Goal: Task Accomplishment & Management: Use online tool/utility

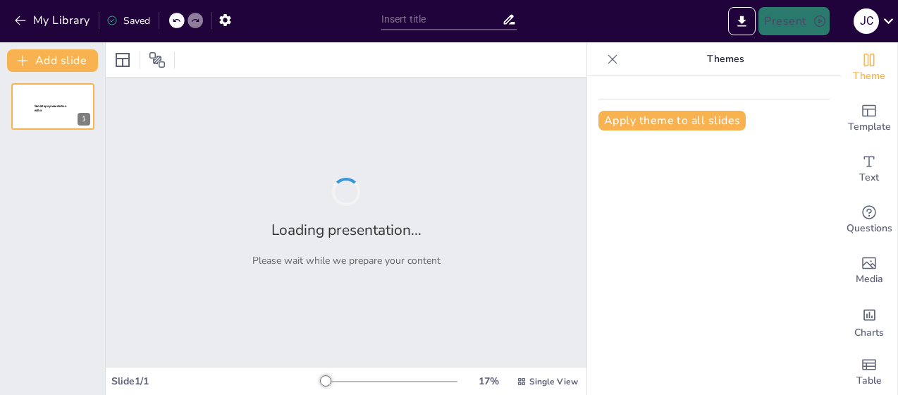
type input "La Conquista de [GEOGRAPHIC_DATA]: Causas y Consecuencias"
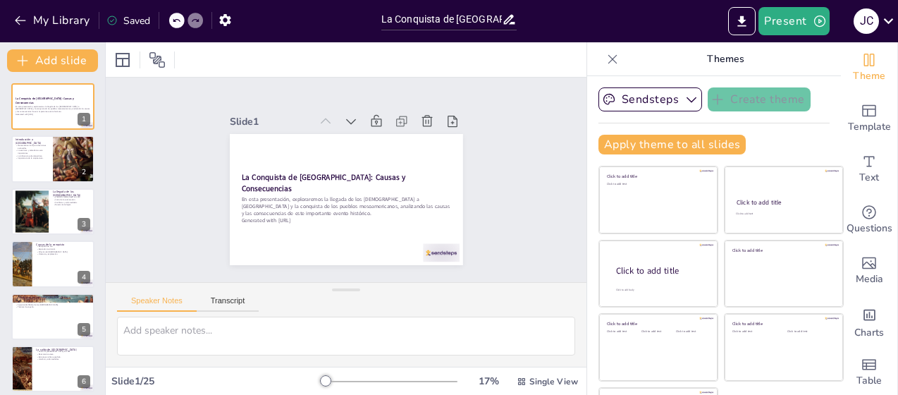
checkbox input "true"
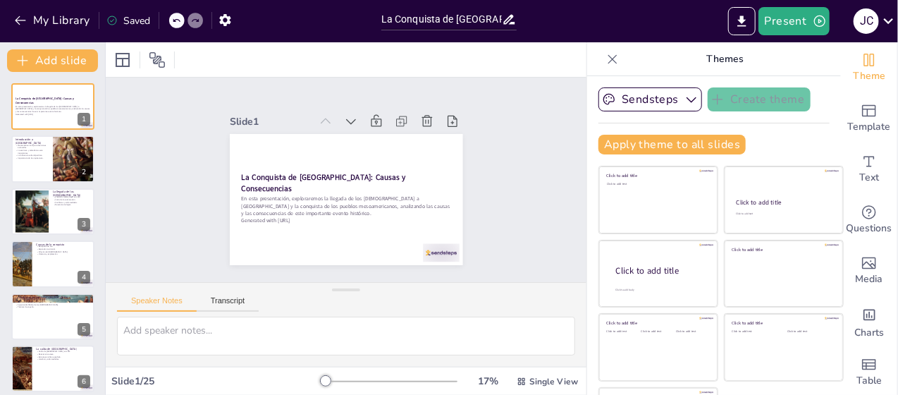
checkbox input "true"
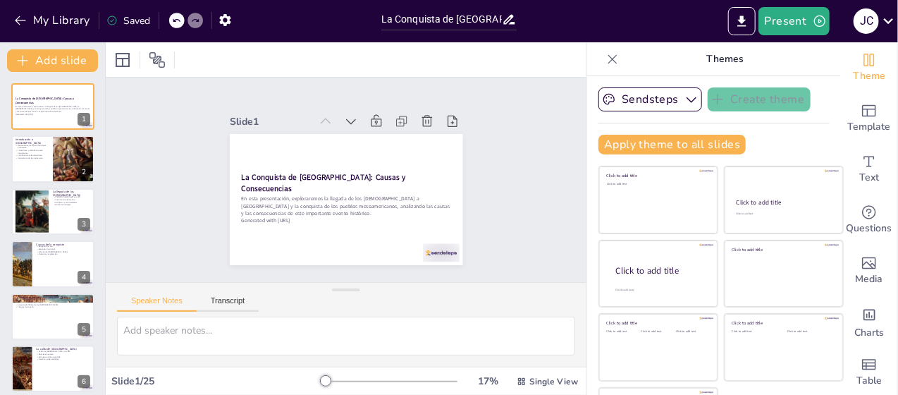
checkbox input "true"
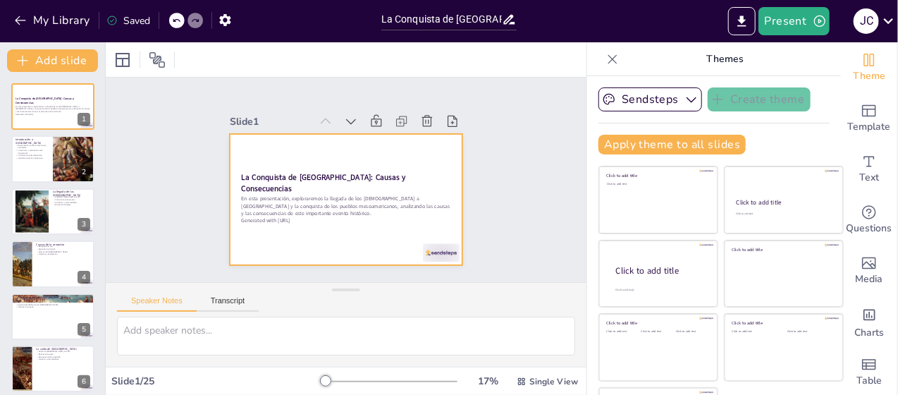
checkbox input "true"
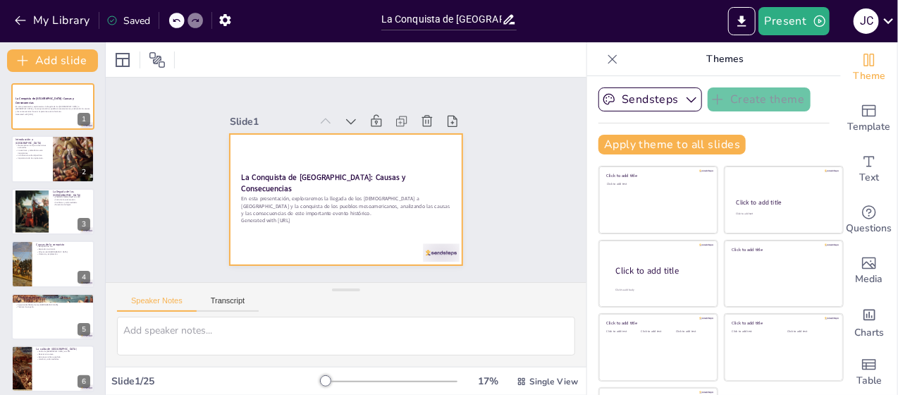
checkbox input "true"
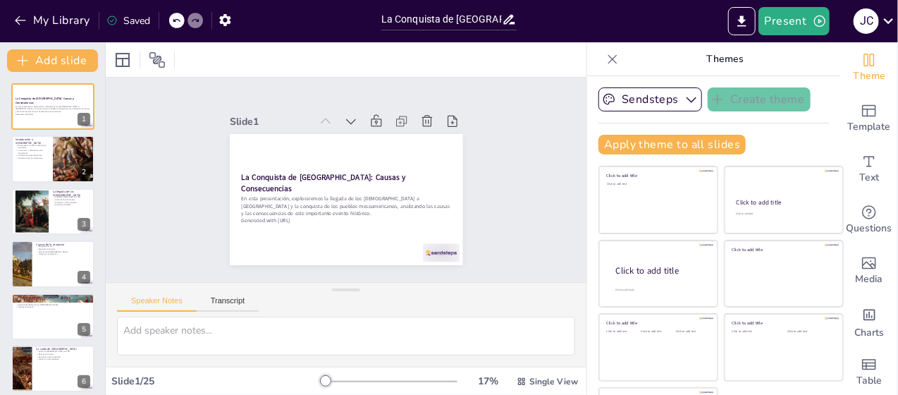
checkbox input "true"
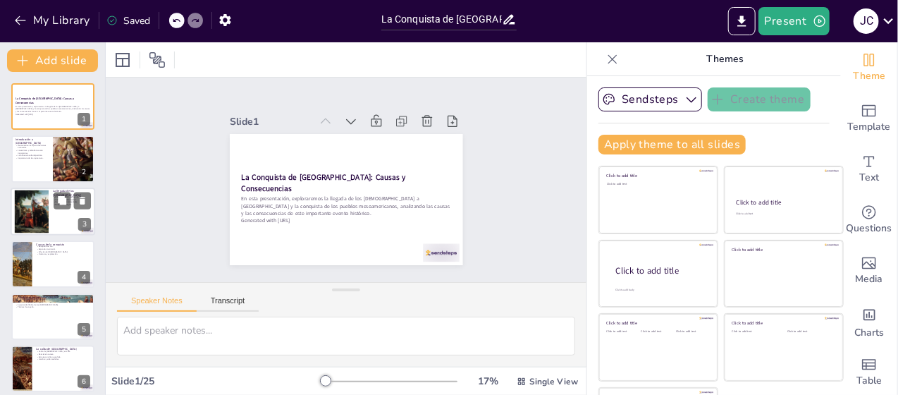
checkbox input "true"
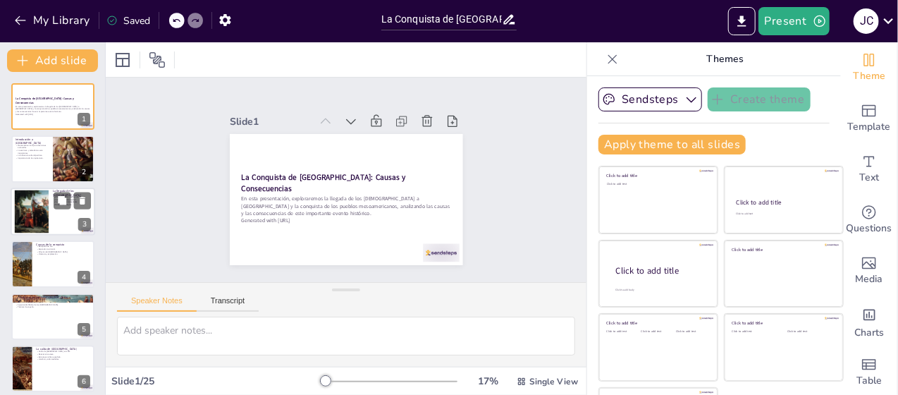
checkbox input "true"
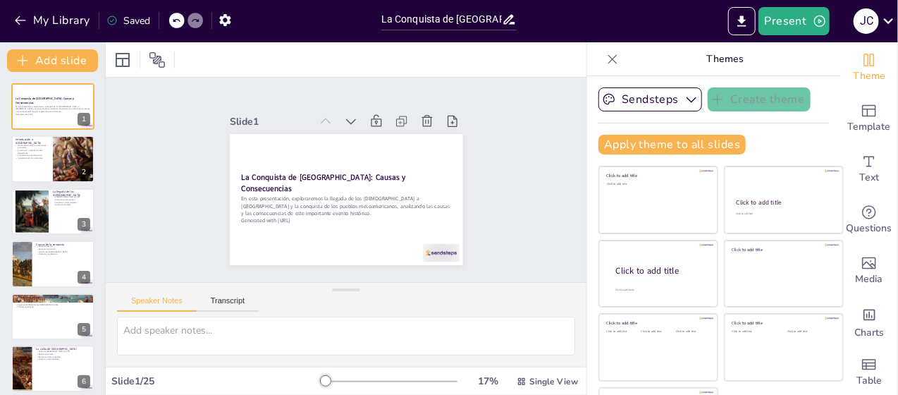
checkbox input "true"
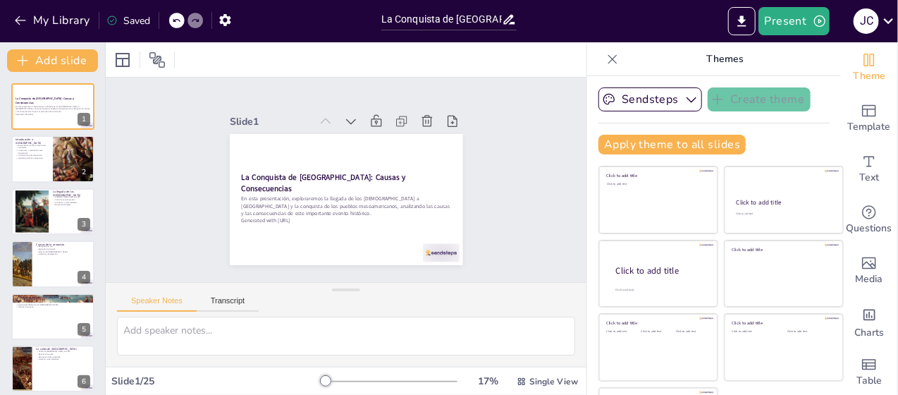
checkbox input "true"
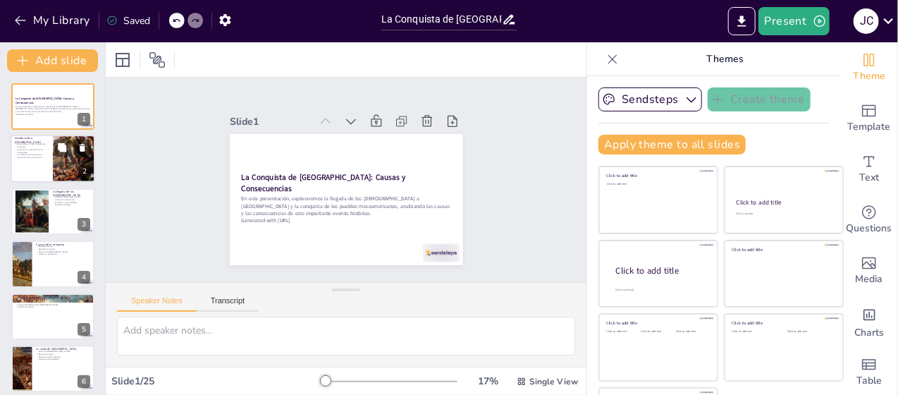
checkbox input "true"
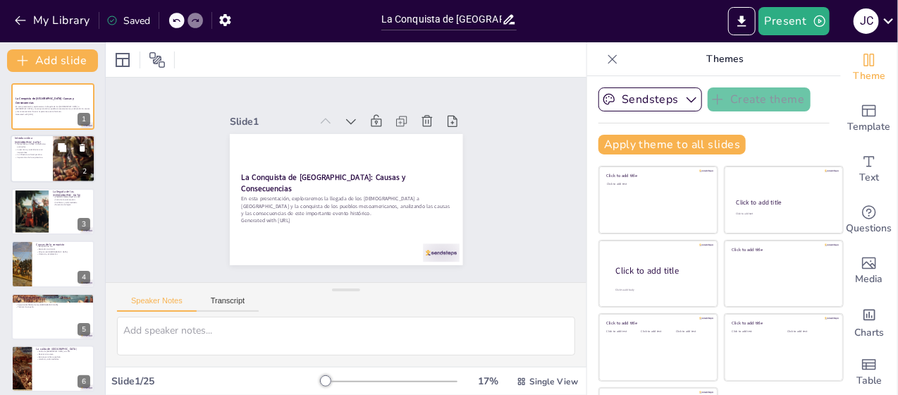
checkbox input "true"
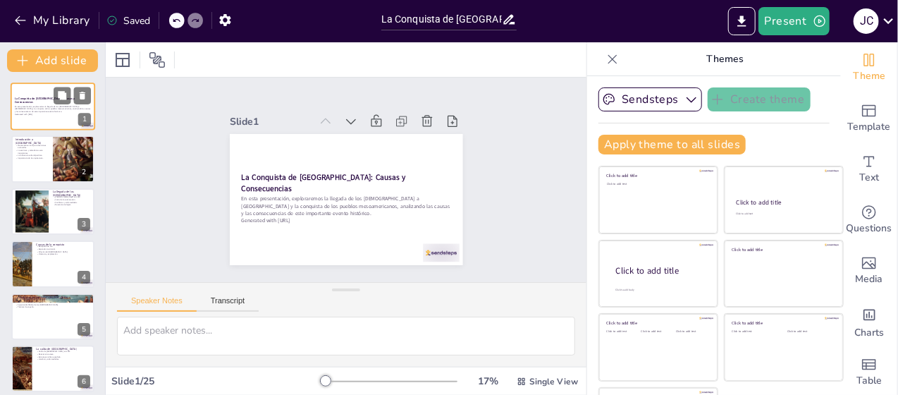
checkbox input "true"
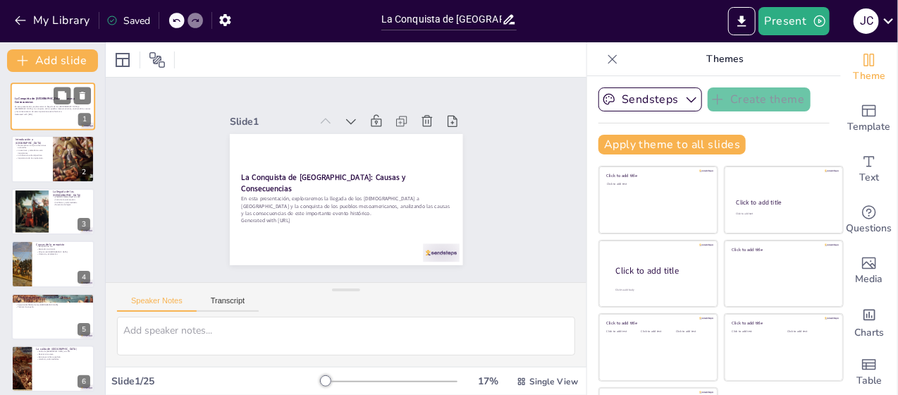
checkbox input "true"
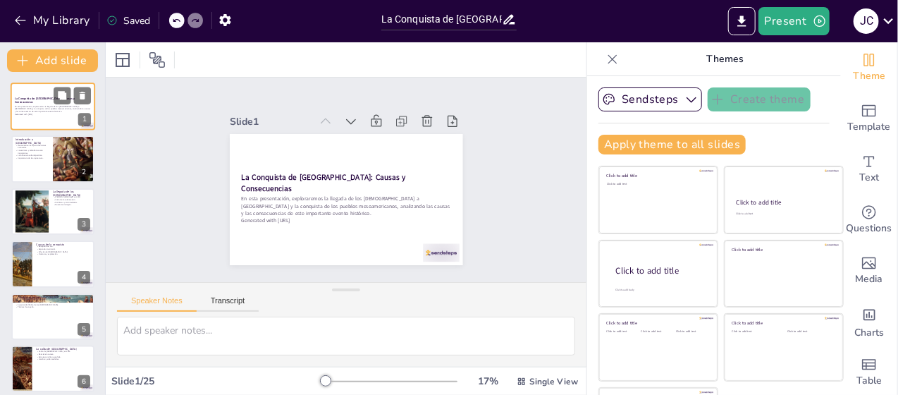
checkbox input "true"
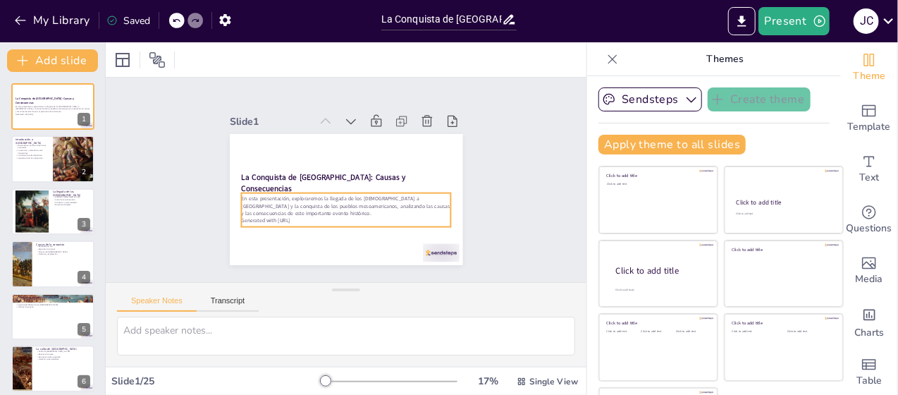
checkbox input "true"
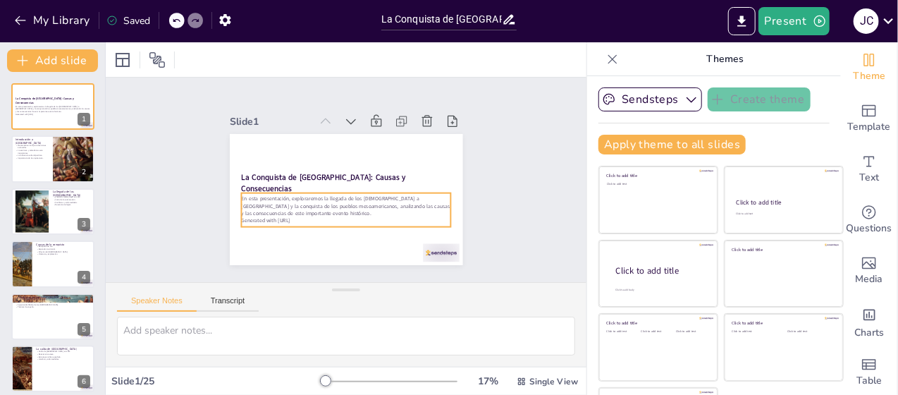
checkbox input "true"
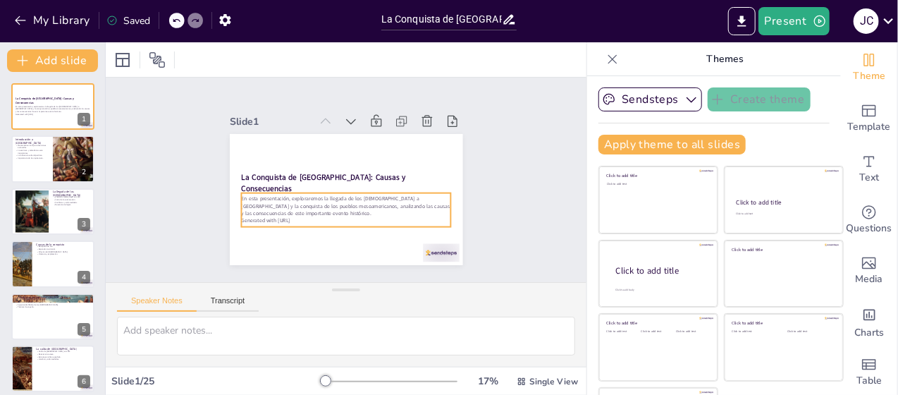
checkbox input "true"
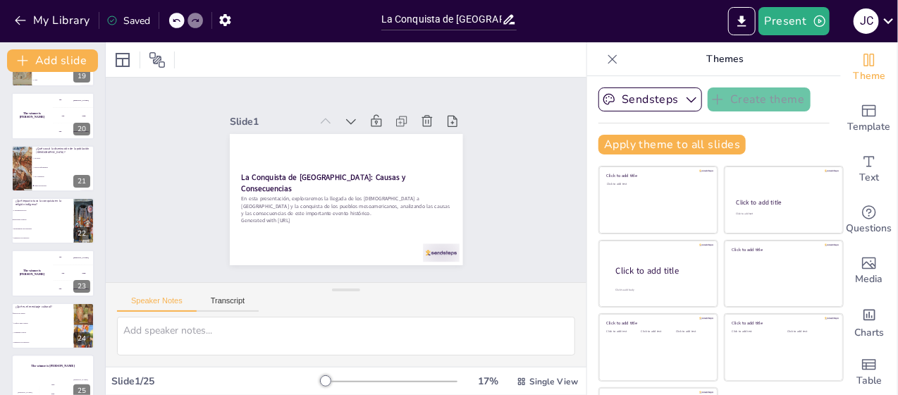
scroll to position [1004, 0]
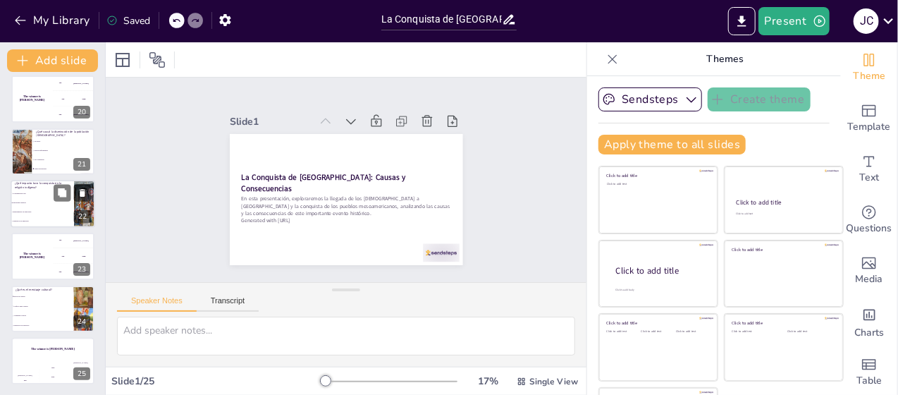
checkbox input "true"
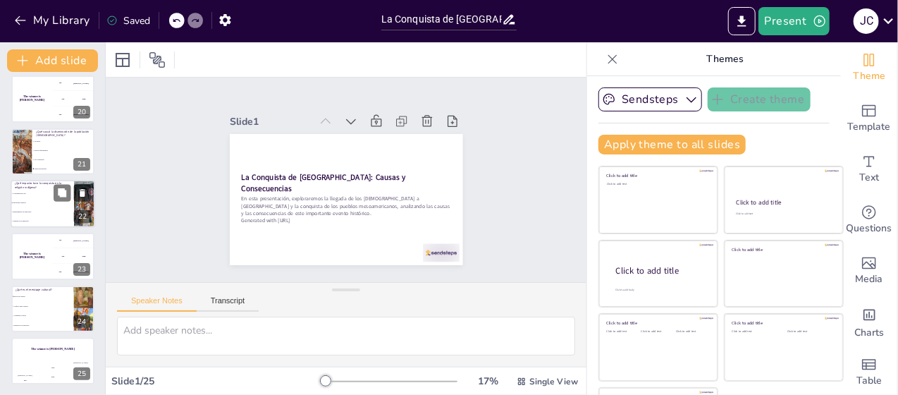
checkbox input "true"
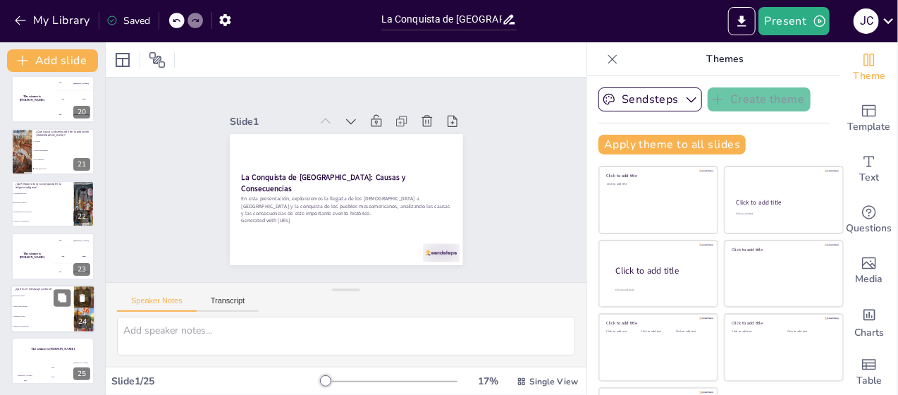
checkbox input "true"
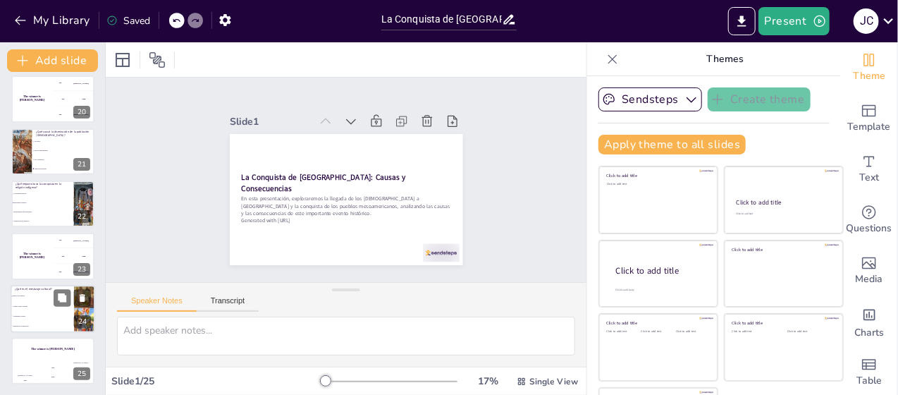
checkbox input "true"
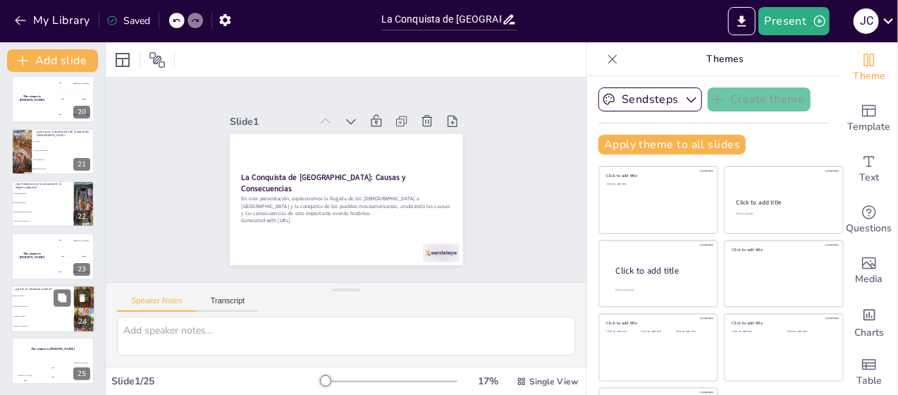
checkbox input "true"
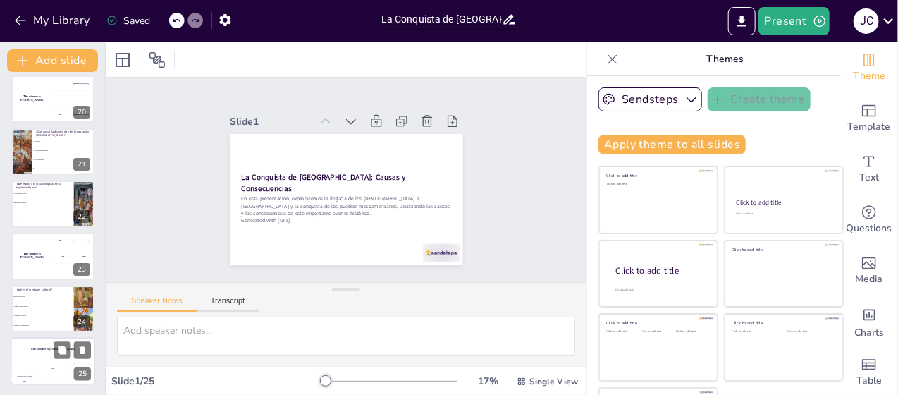
checkbox input "true"
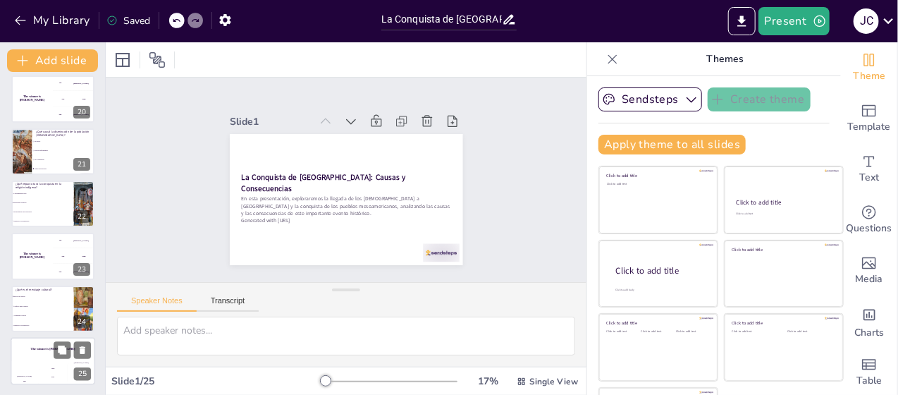
checkbox input "true"
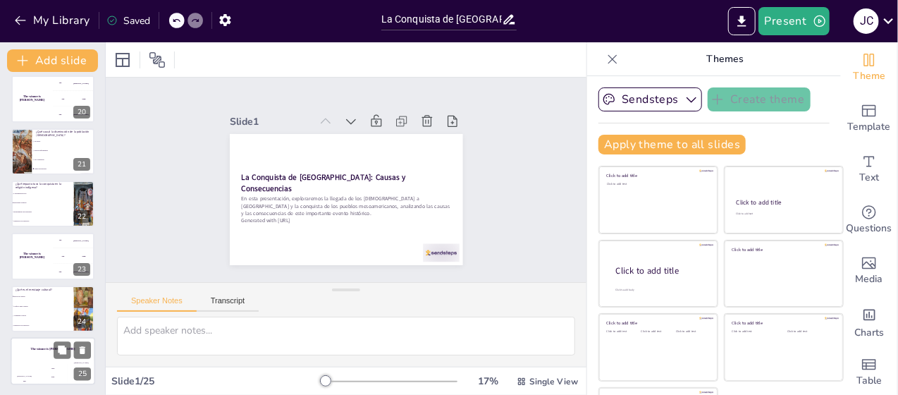
checkbox input "true"
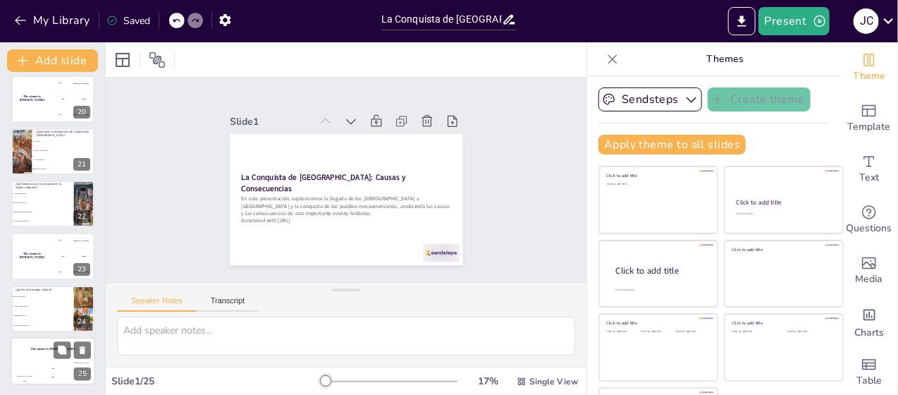
checkbox input "true"
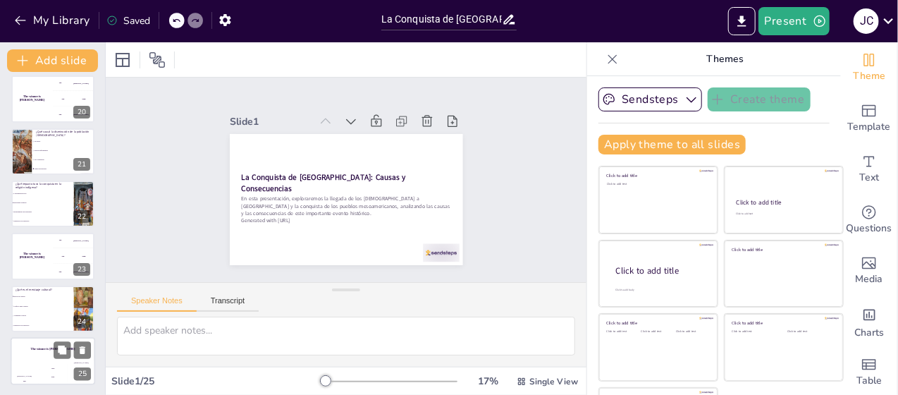
checkbox input "true"
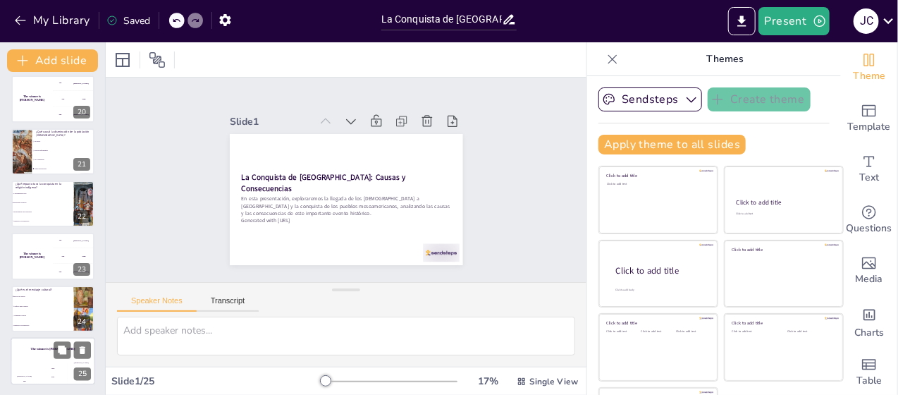
checkbox input "true"
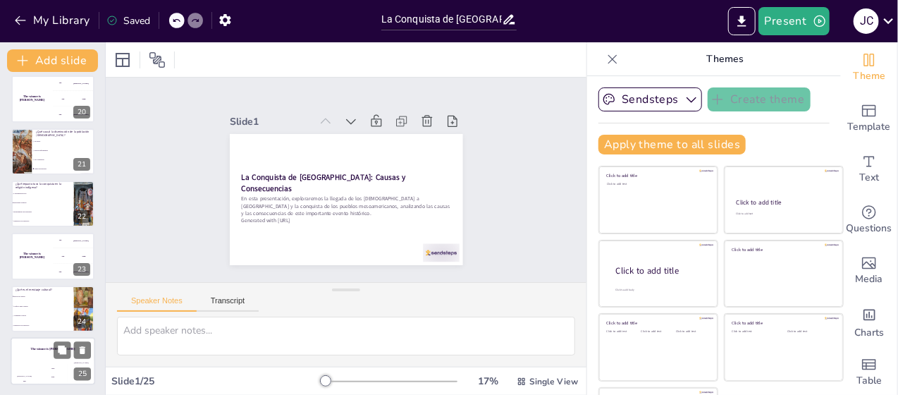
checkbox input "true"
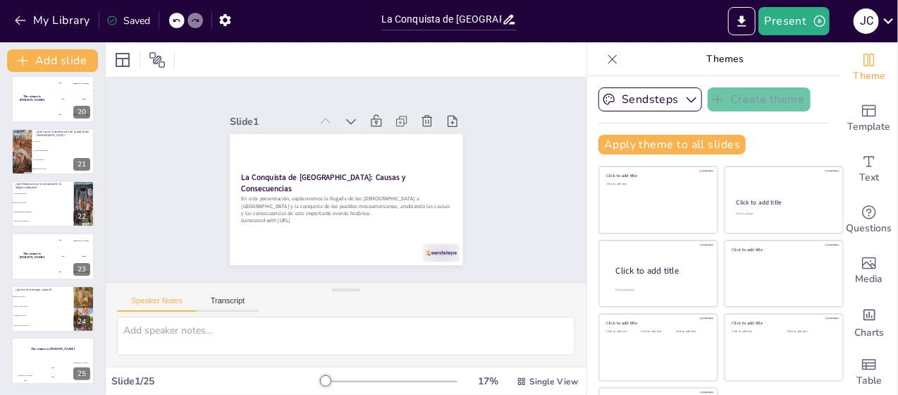
checkbox input "true"
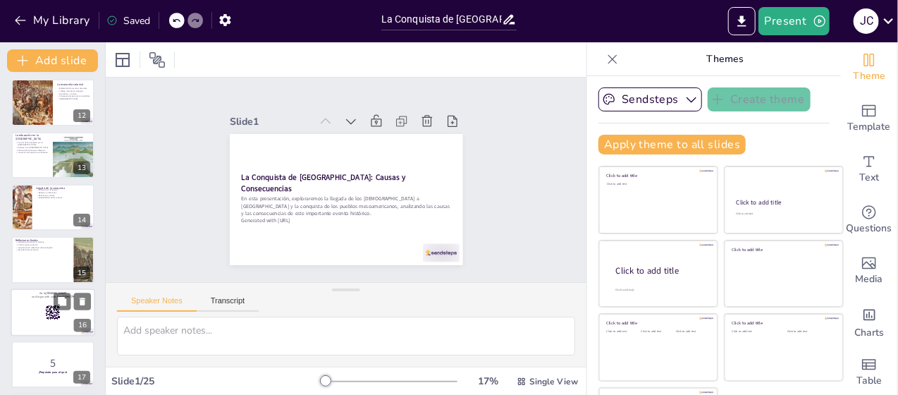
checkbox input "true"
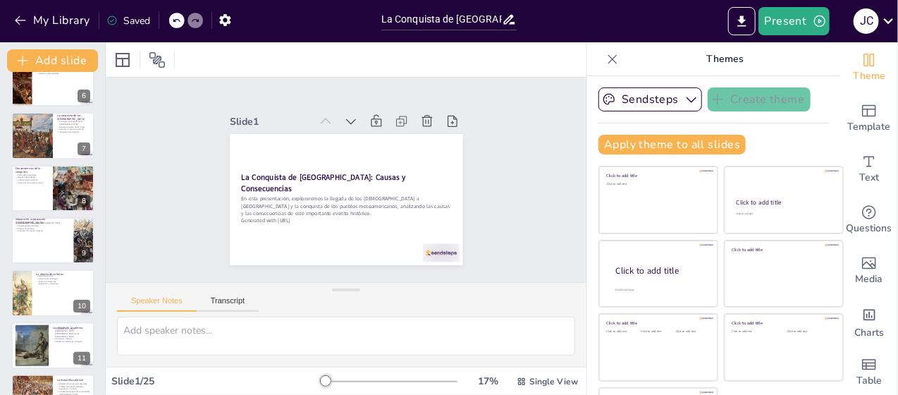
checkbox input "true"
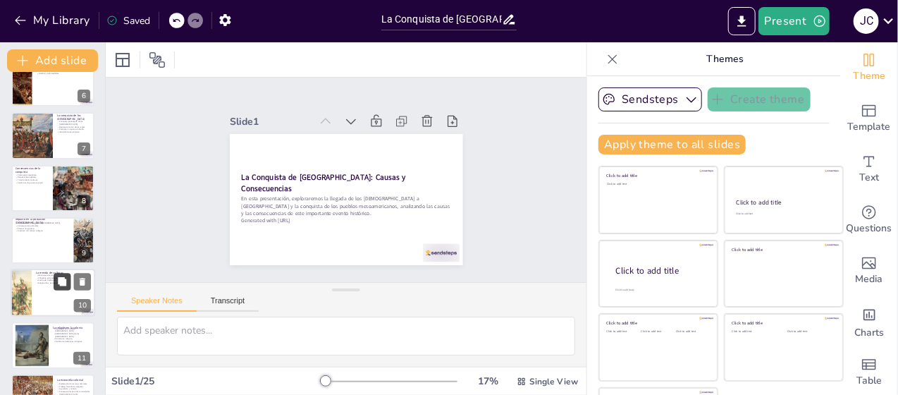
checkbox input "true"
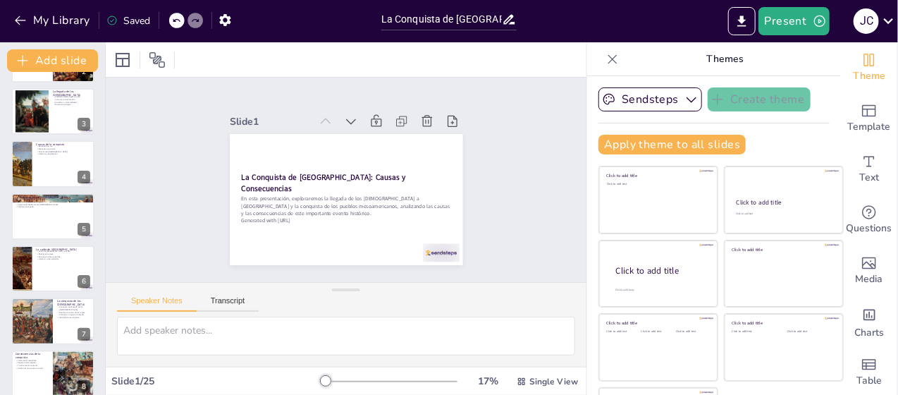
scroll to position [0, 0]
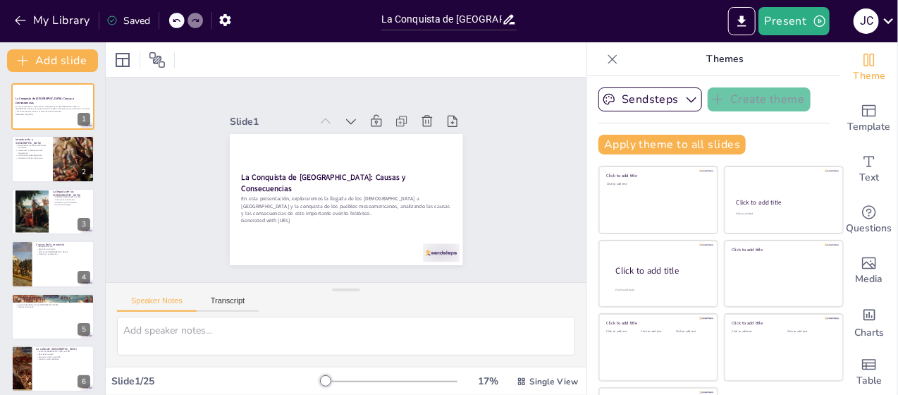
checkbox input "true"
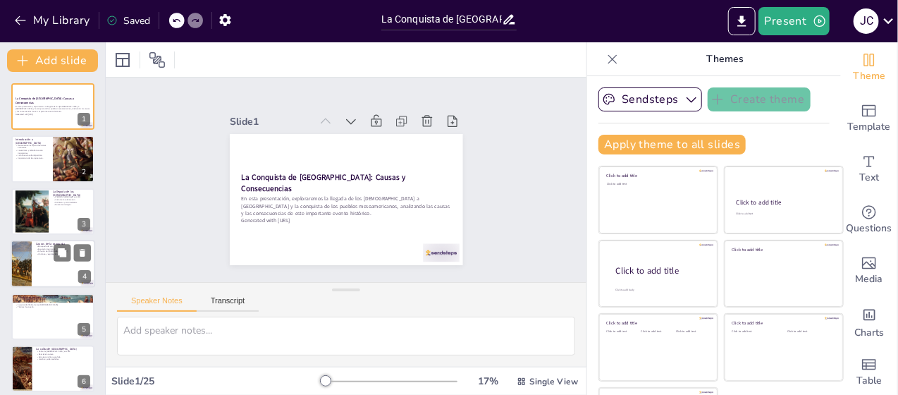
checkbox input "true"
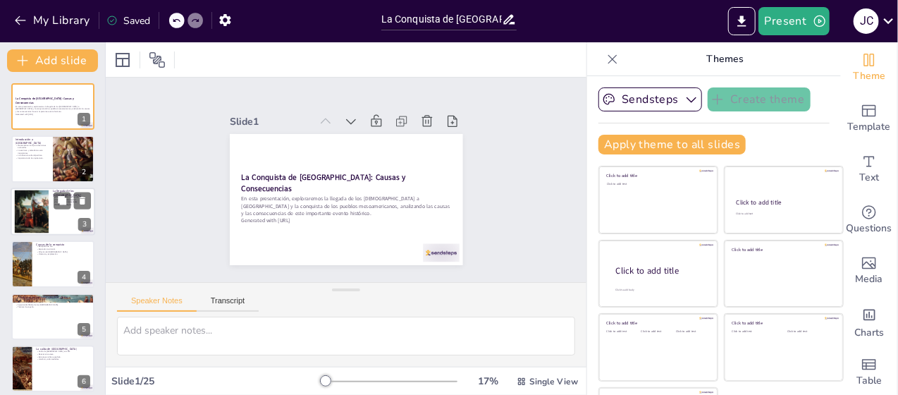
checkbox input "true"
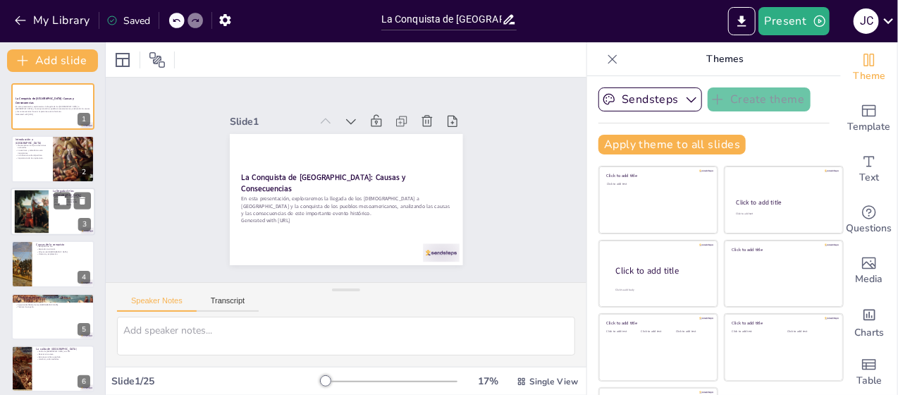
checkbox input "true"
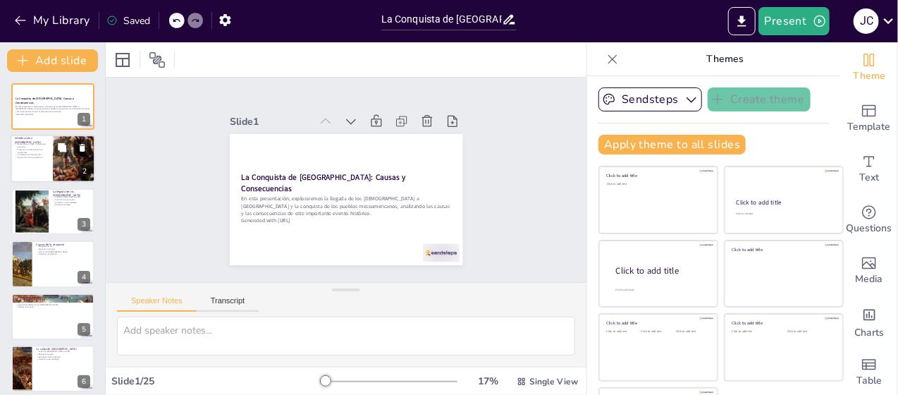
checkbox input "true"
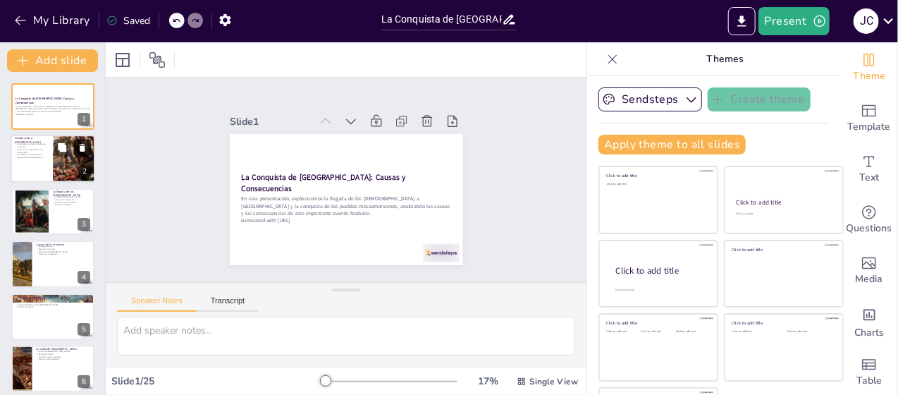
checkbox input "true"
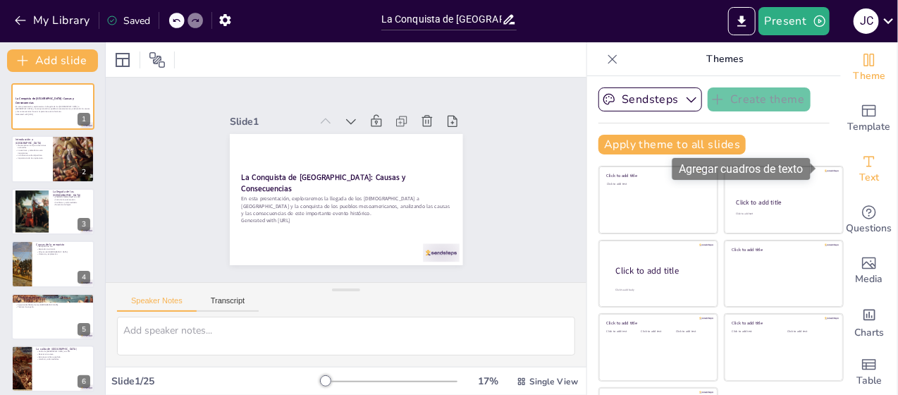
click at [861, 163] on icon "Add text boxes" at bounding box center [869, 161] width 17 height 17
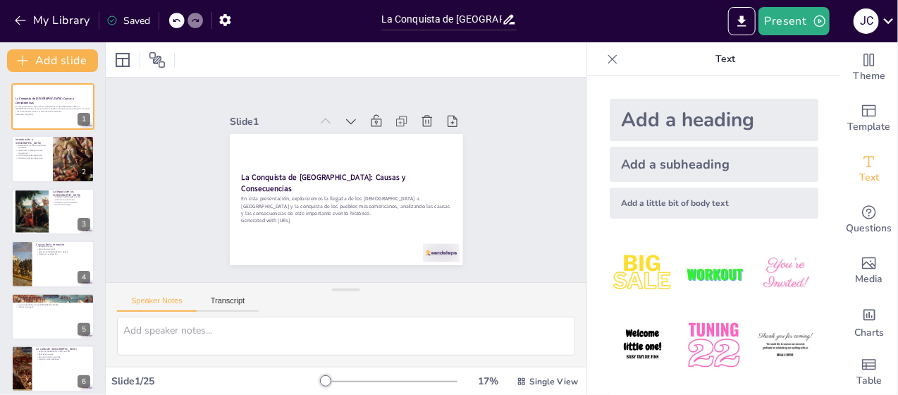
scroll to position [70, 0]
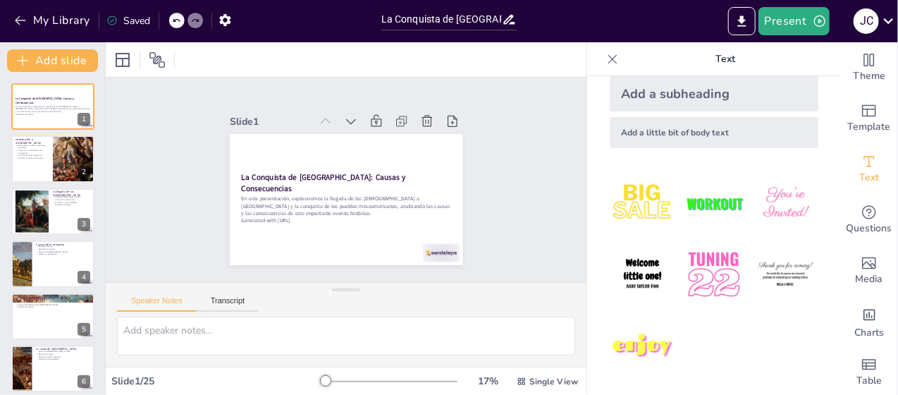
click at [640, 271] on img at bounding box center [643, 275] width 66 height 66
click at [180, 22] on icon at bounding box center [176, 21] width 7 height 4
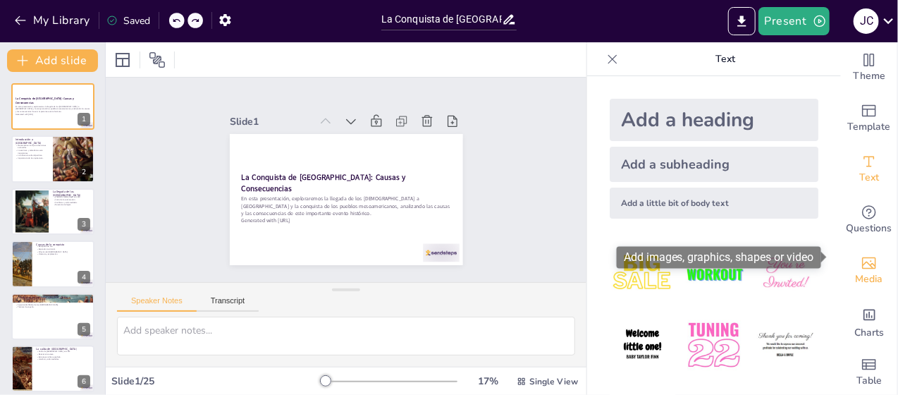
scroll to position [13, 0]
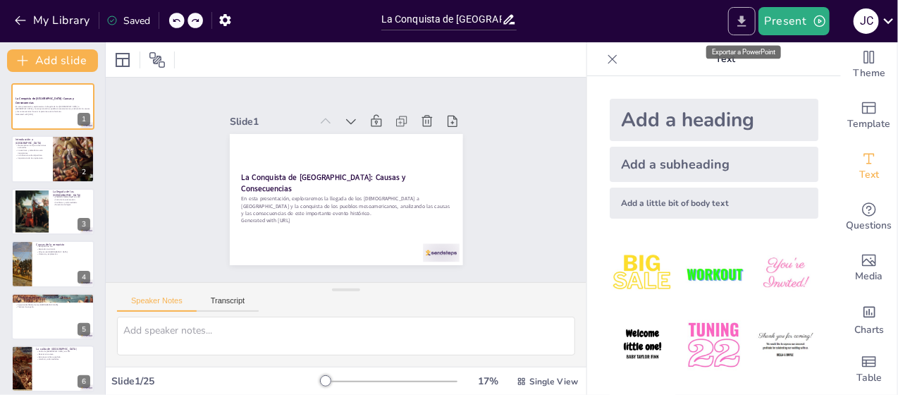
click at [746, 17] on icon "Export to PowerPoint" at bounding box center [741, 21] width 15 height 15
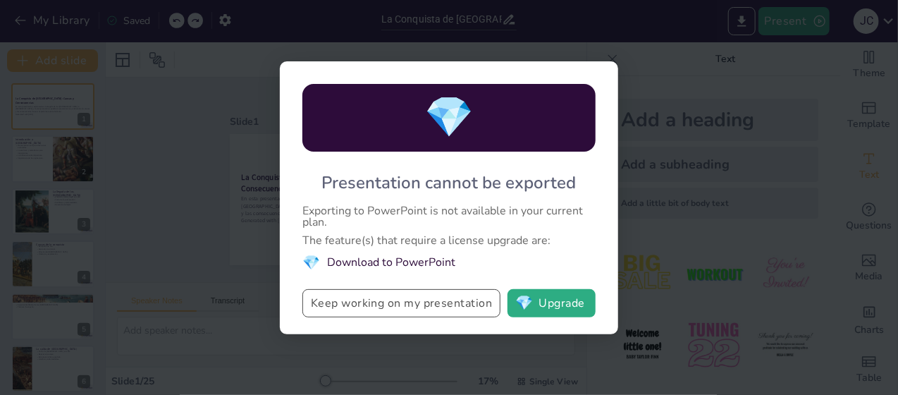
click at [414, 304] on button "Keep working on my presentation" at bounding box center [401, 303] width 198 height 28
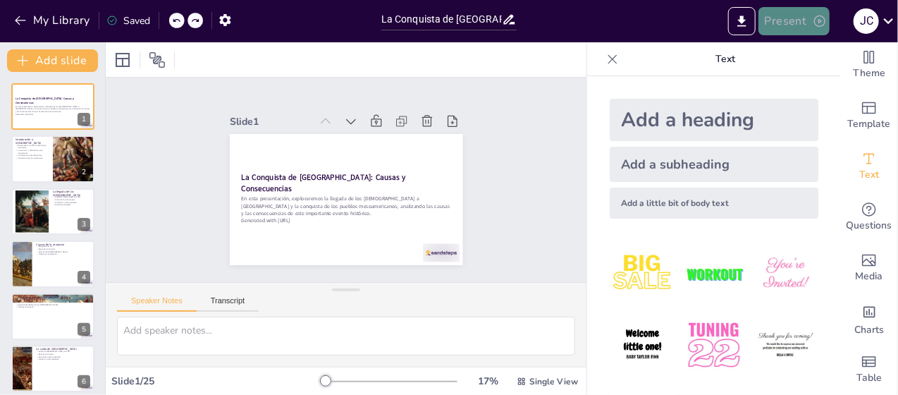
click at [804, 18] on button "Present" at bounding box center [793, 21] width 70 height 28
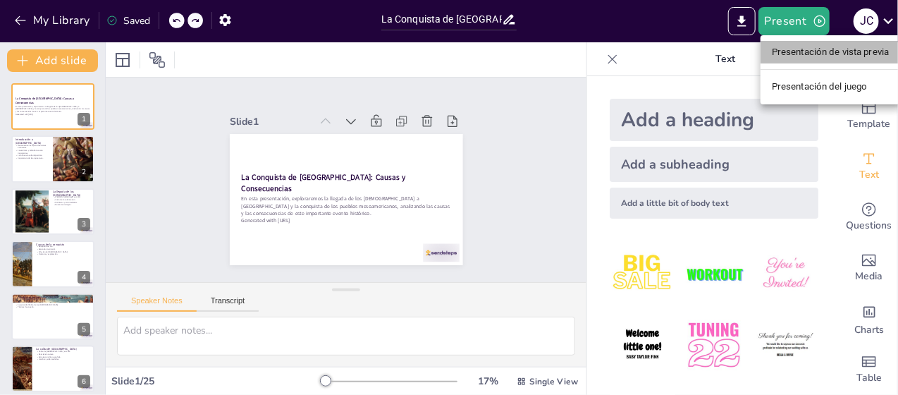
click at [804, 56] on font "Presentación de vista previa" at bounding box center [831, 52] width 118 height 11
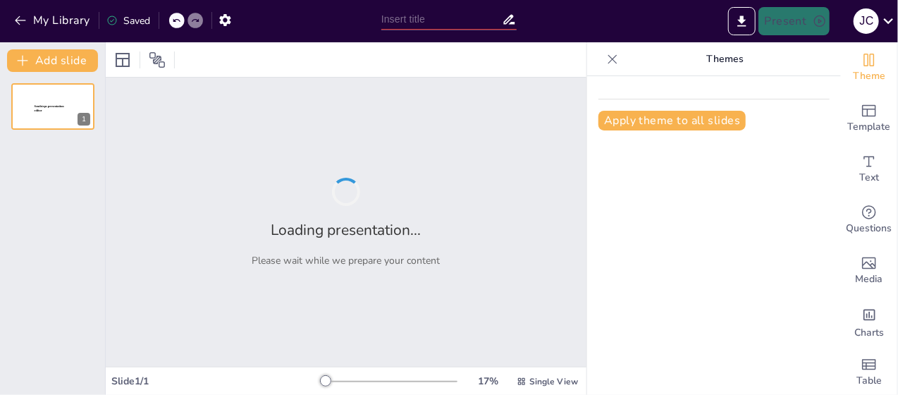
type input "La Conquista de [GEOGRAPHIC_DATA]: Causas y Consecuencias"
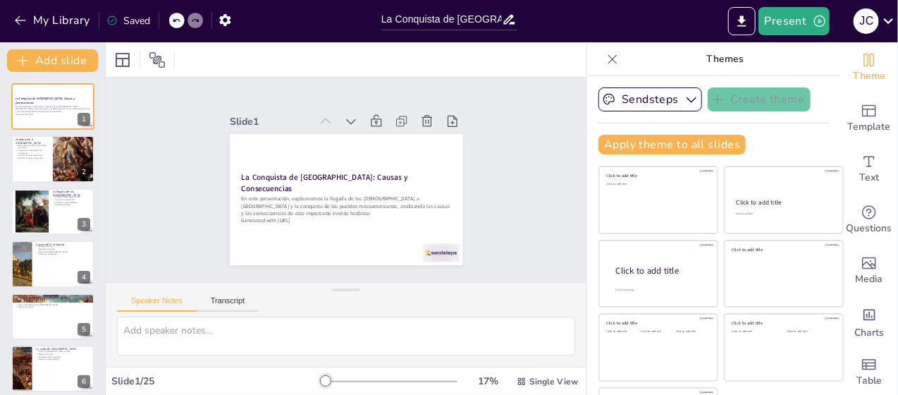
checkbox input "true"
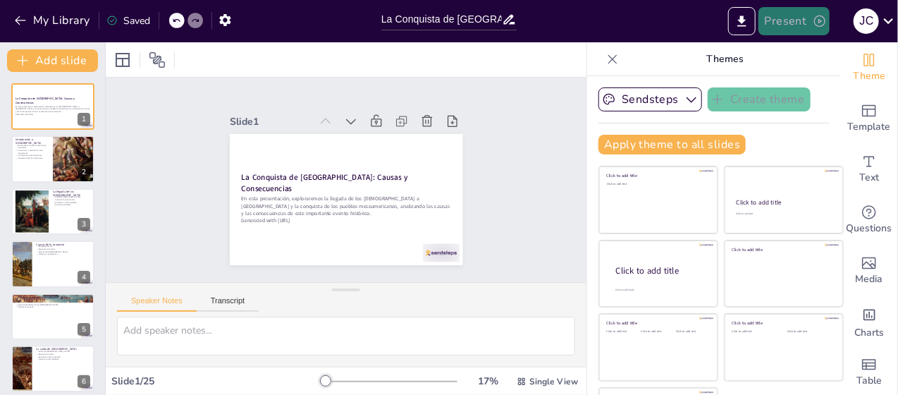
click at [797, 23] on button "Present" at bounding box center [793, 21] width 70 height 28
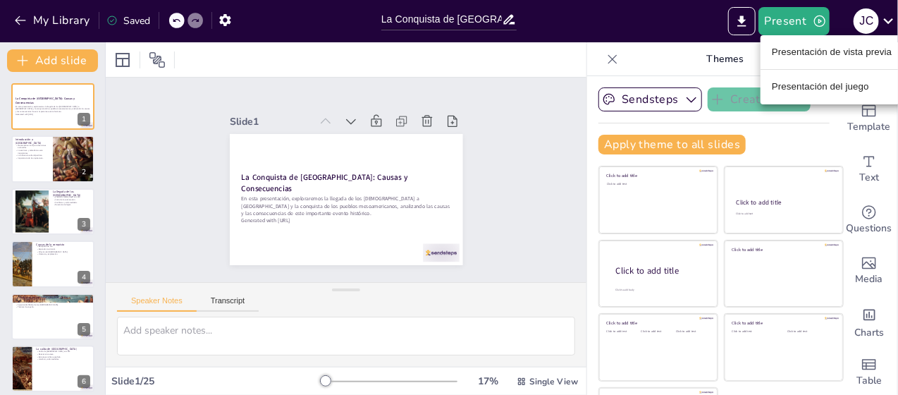
click at [801, 55] on font "Presentación de vista previa" at bounding box center [832, 52] width 121 height 11
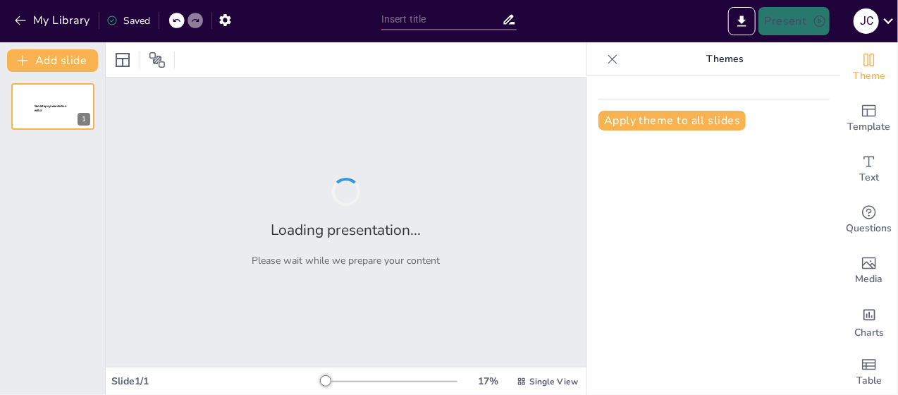
type input "La Conquista de [GEOGRAPHIC_DATA]: Causas y Consecuencias"
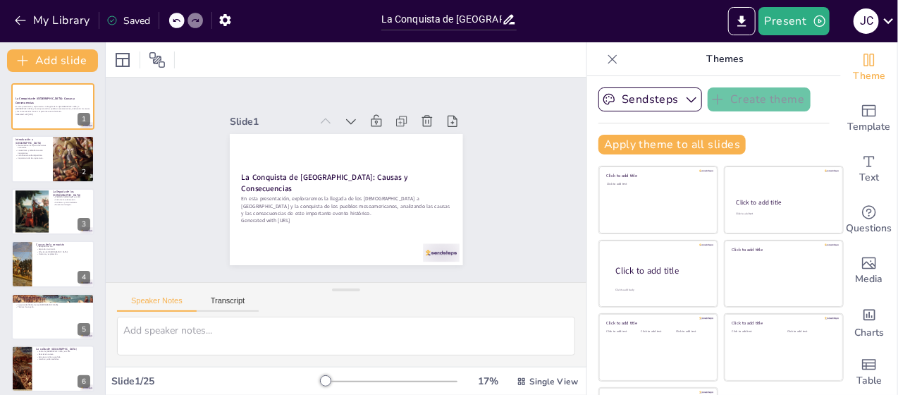
checkbox input "true"
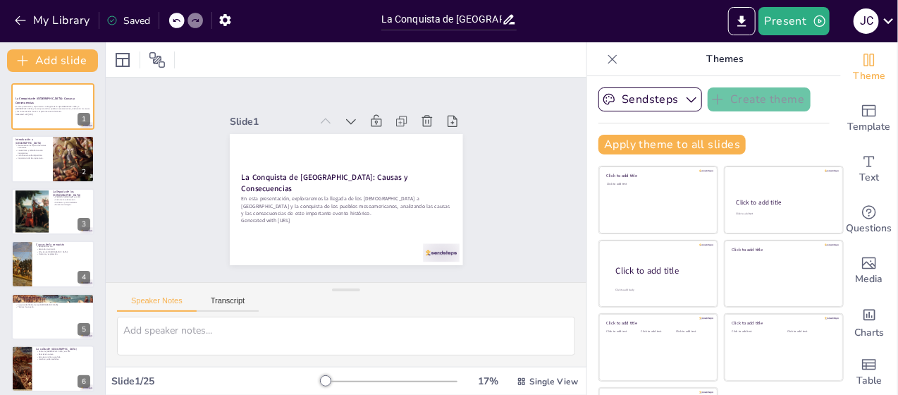
checkbox input "true"
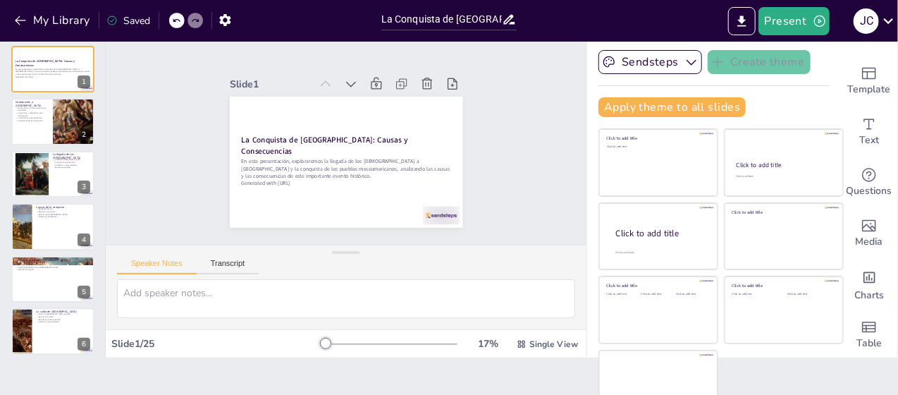
scroll to position [58, 0]
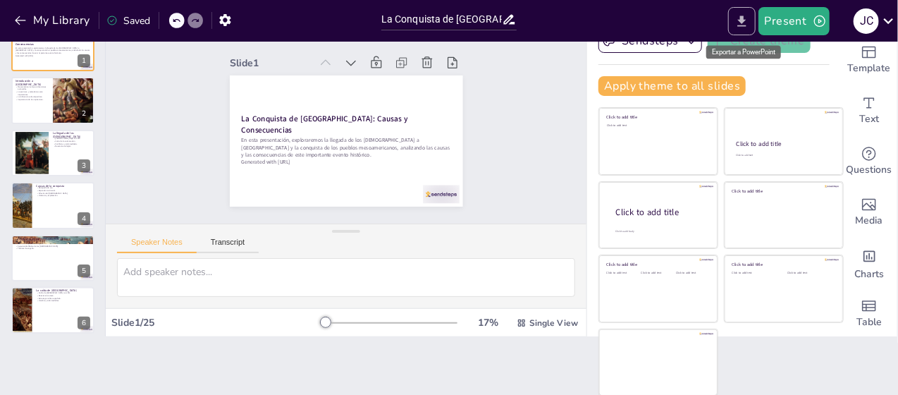
click at [741, 27] on icon "Export to PowerPoint" at bounding box center [741, 21] width 15 height 15
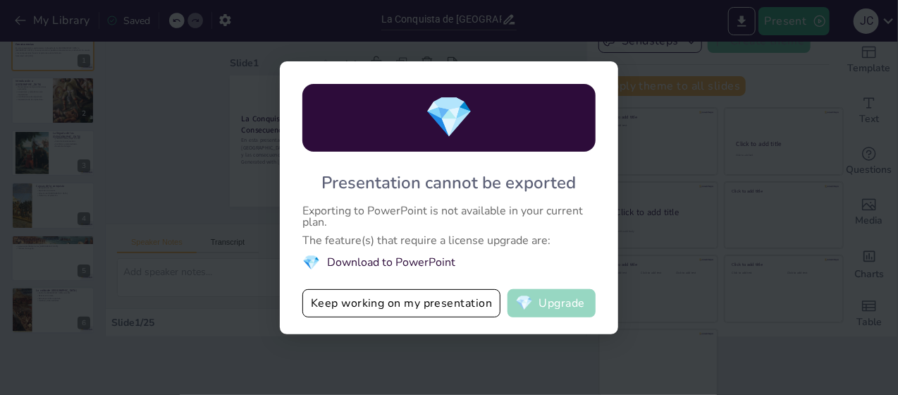
click at [550, 306] on button "💎 Upgrade" at bounding box center [551, 303] width 88 height 28
checkbox input "true"
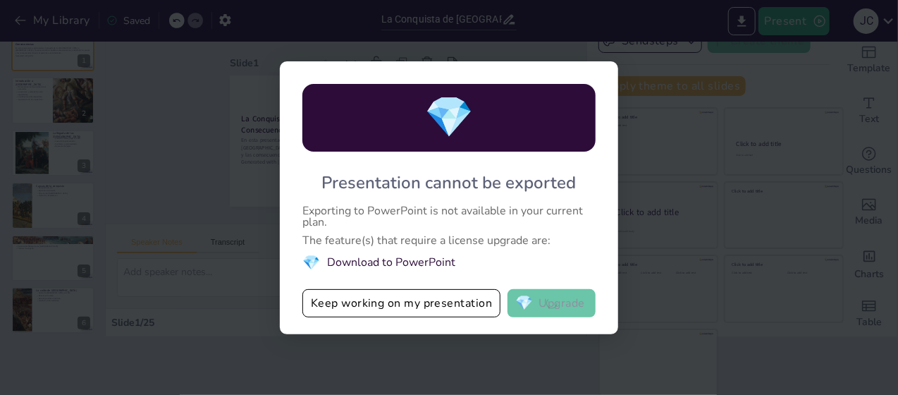
checkbox input "true"
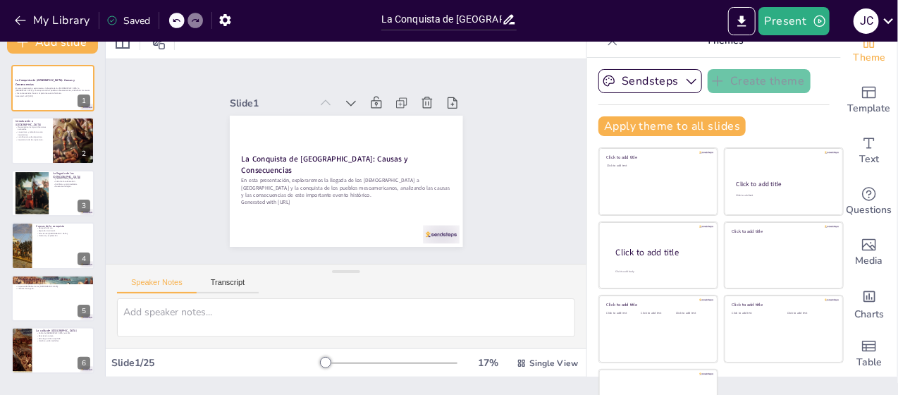
scroll to position [0, 0]
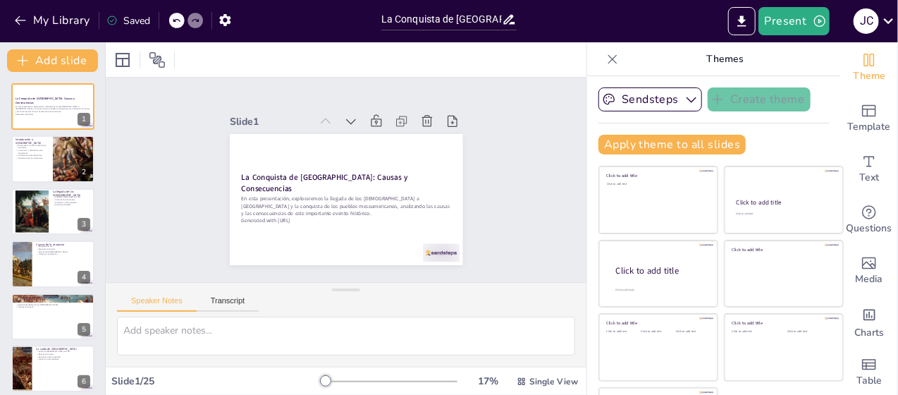
checkbox input "true"
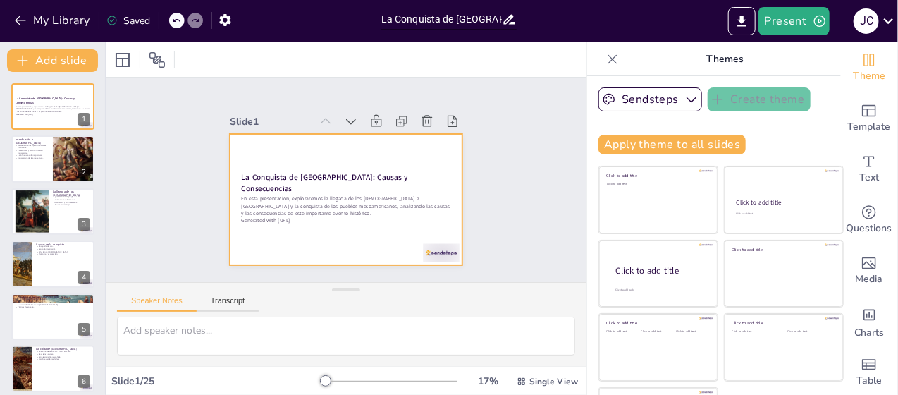
checkbox input "true"
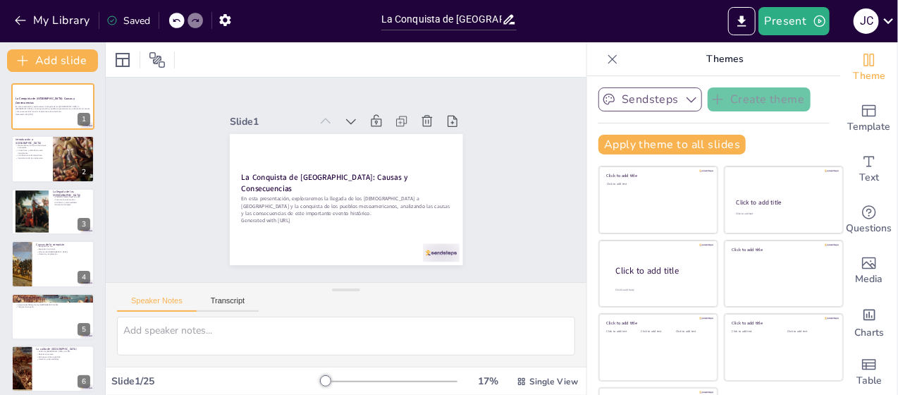
checkbox input "true"
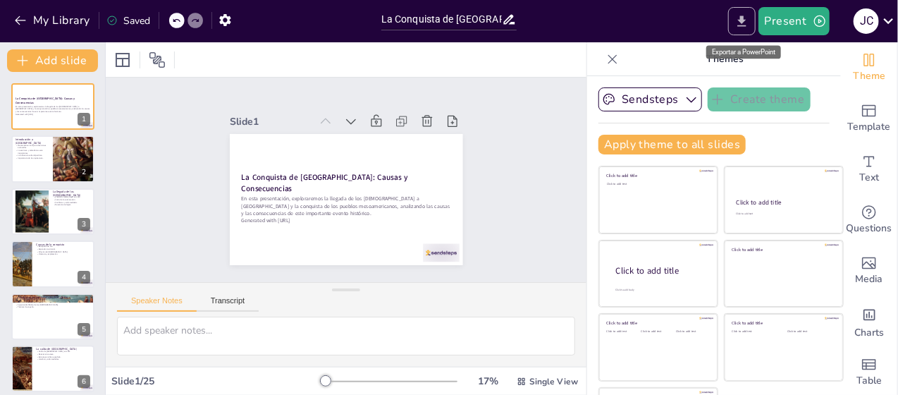
click at [744, 16] on icon "Export to PowerPoint" at bounding box center [742, 21] width 8 height 11
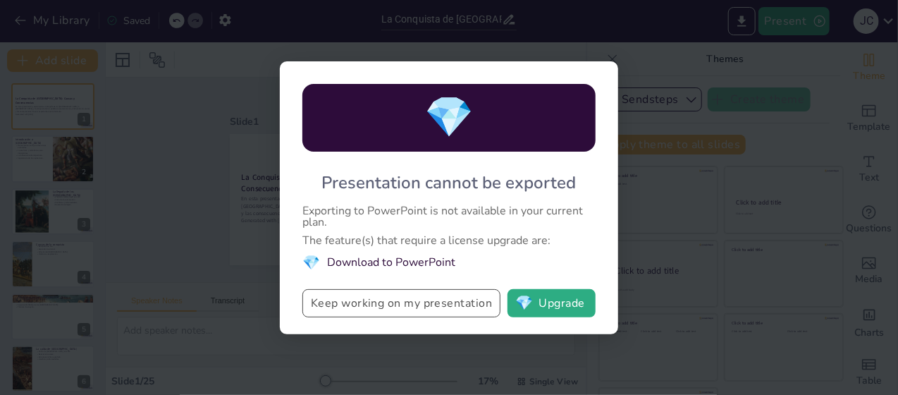
click at [484, 307] on button "Keep working on my presentation" at bounding box center [401, 303] width 198 height 28
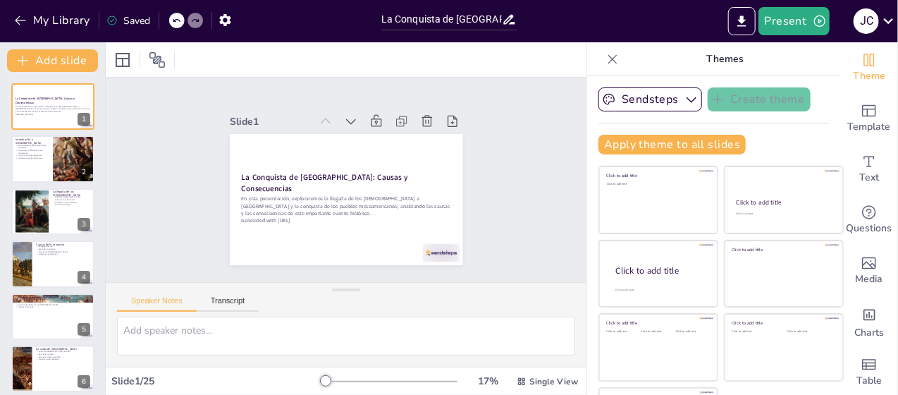
checkbox input "true"
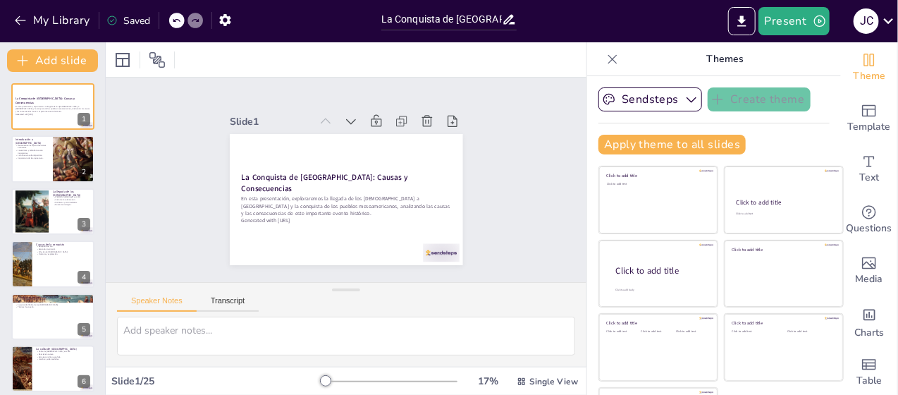
checkbox input "true"
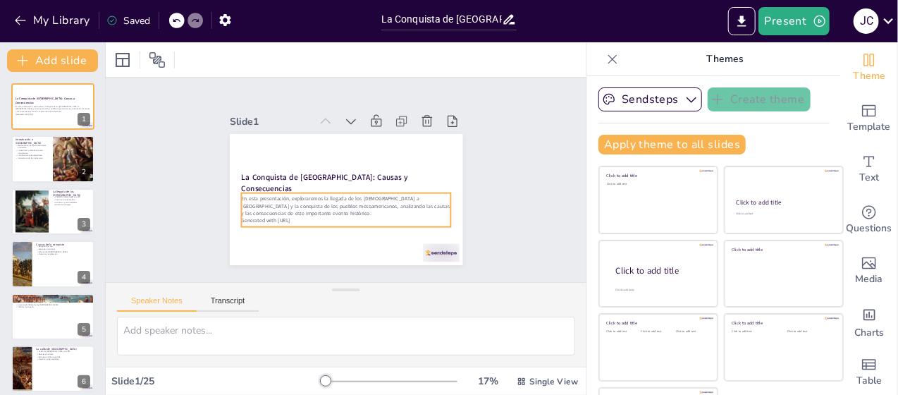
checkbox input "true"
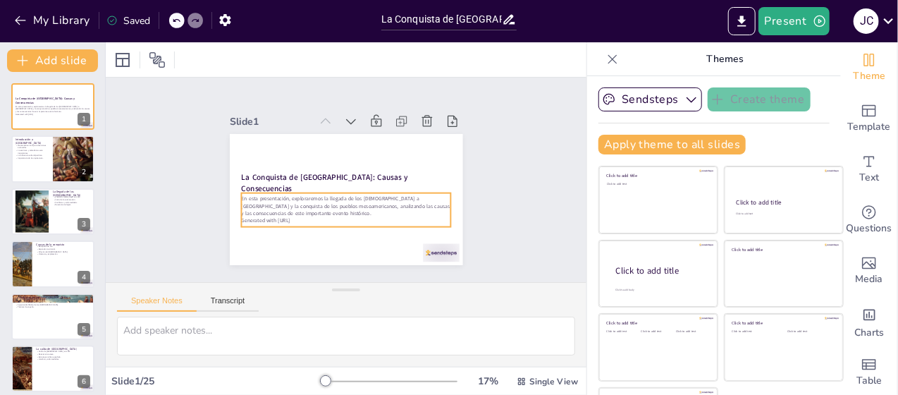
checkbox input "true"
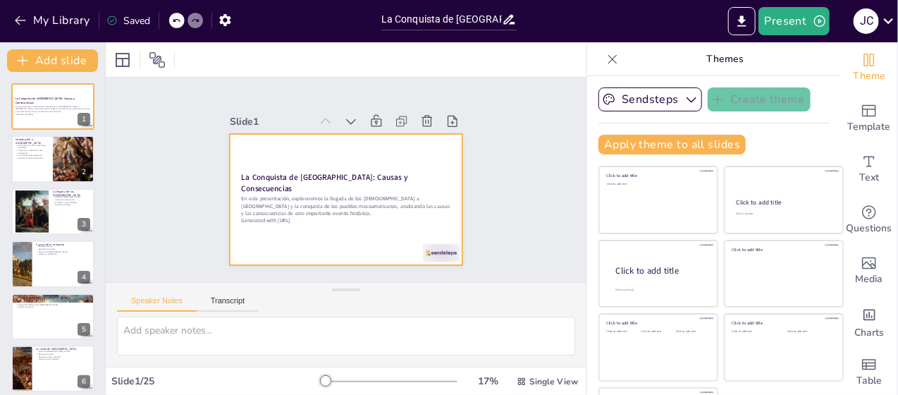
checkbox input "true"
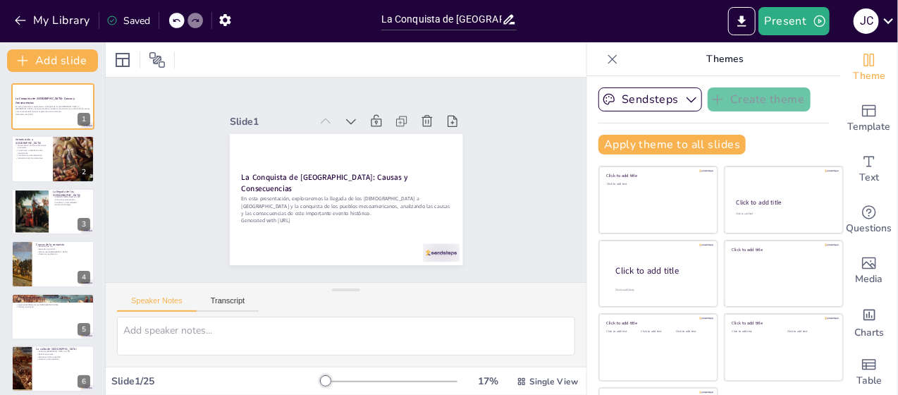
checkbox input "true"
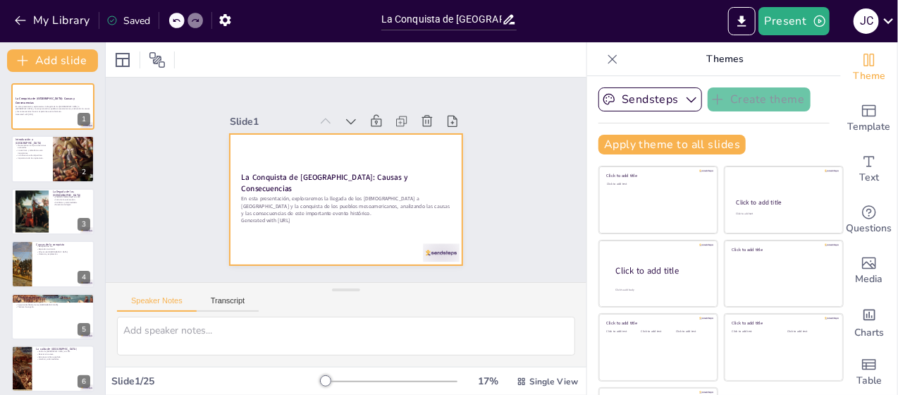
checkbox input "true"
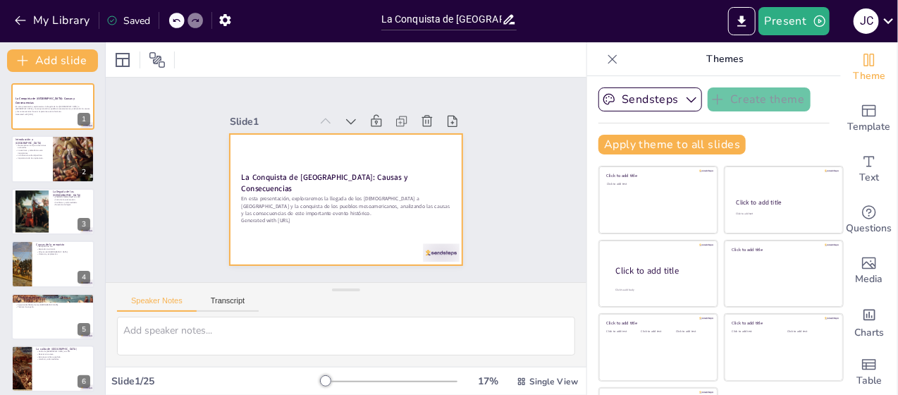
checkbox input "true"
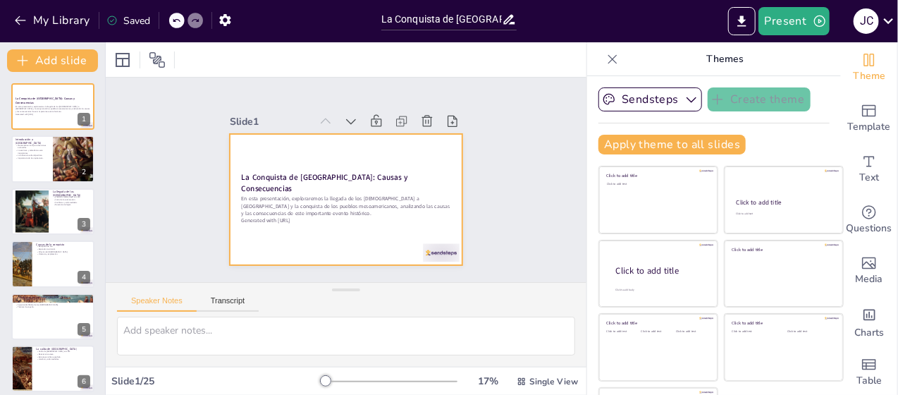
checkbox input "true"
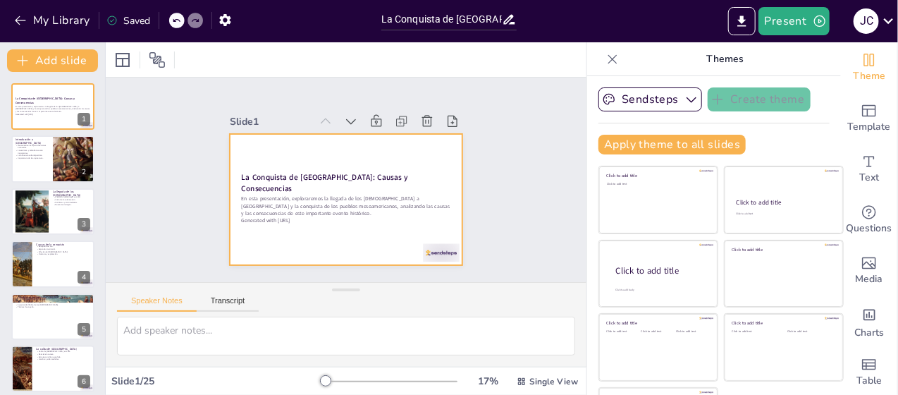
checkbox input "true"
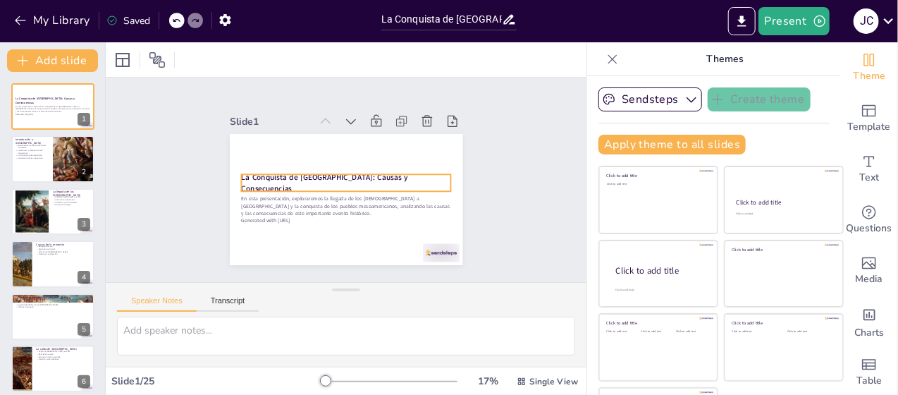
checkbox input "true"
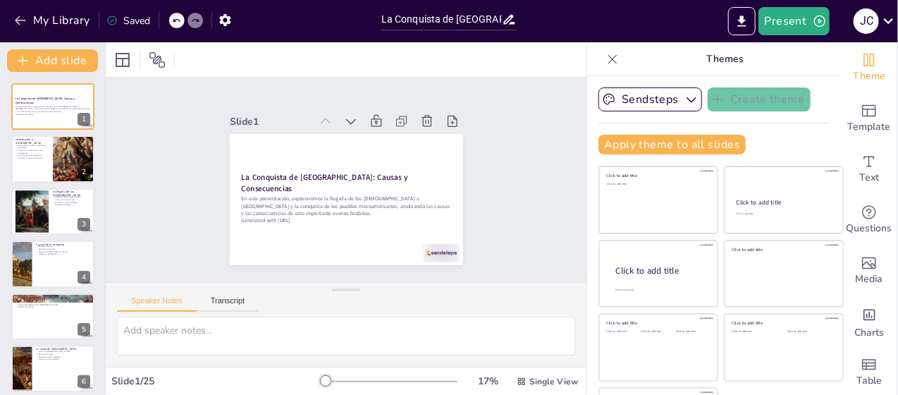
checkbox input "true"
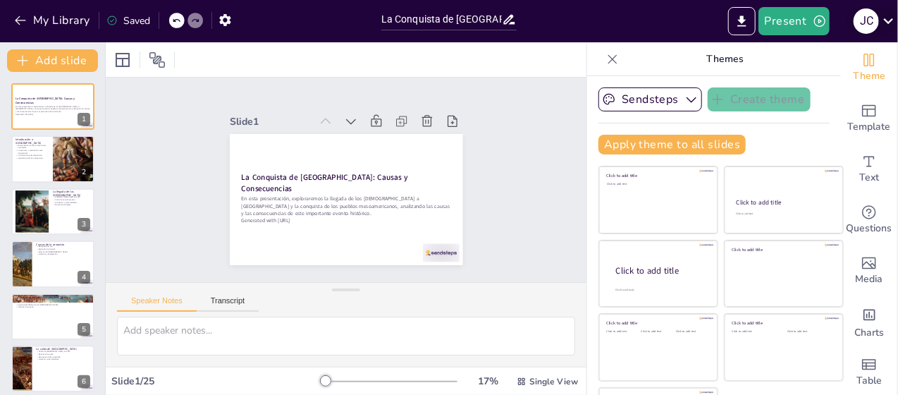
click at [887, 20] on icon at bounding box center [889, 21] width 10 height 6
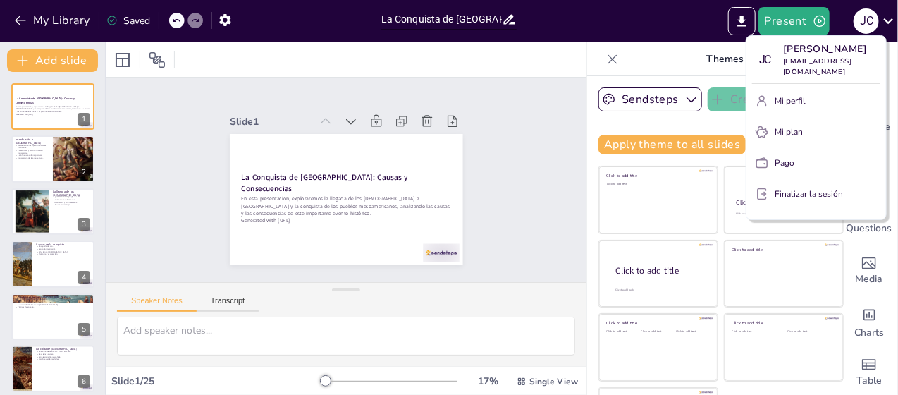
click at [615, 19] on div at bounding box center [449, 197] width 898 height 395
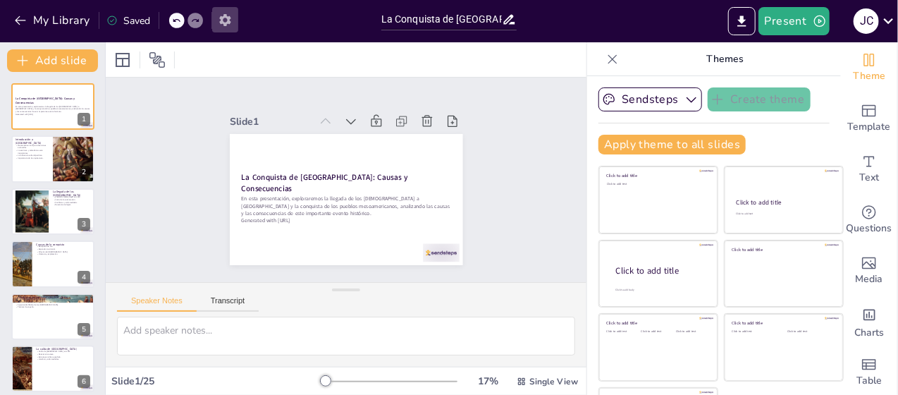
click at [223, 16] on icon "button" at bounding box center [225, 20] width 15 height 15
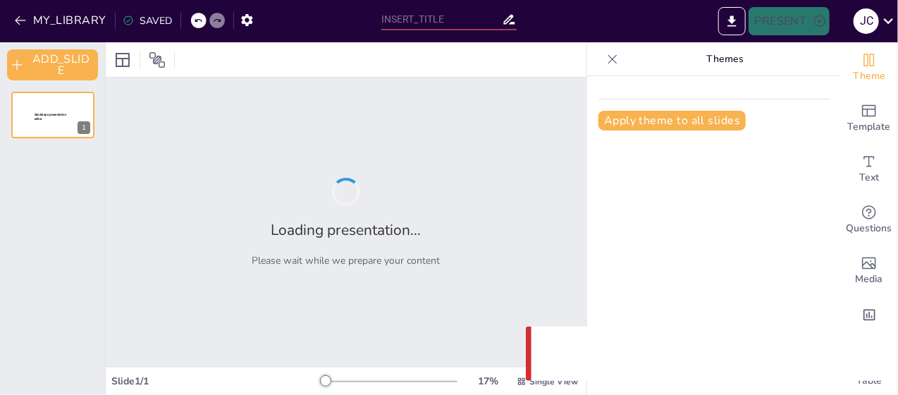
type input "La Conquista de [GEOGRAPHIC_DATA]: Causas y Consecuencias"
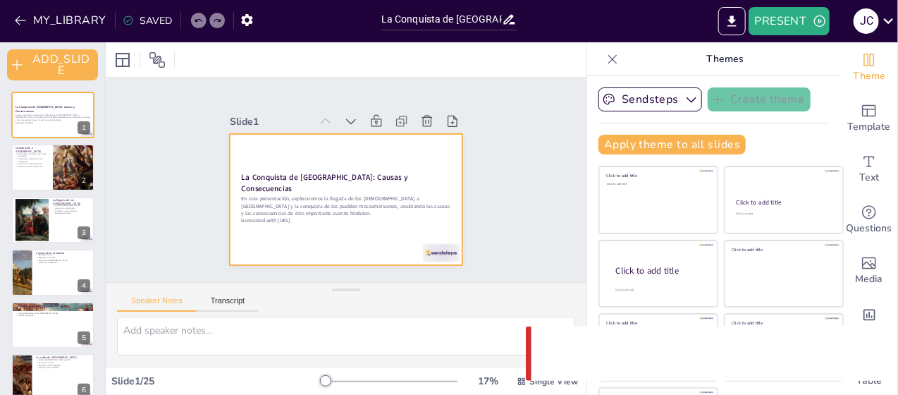
checkbox input "true"
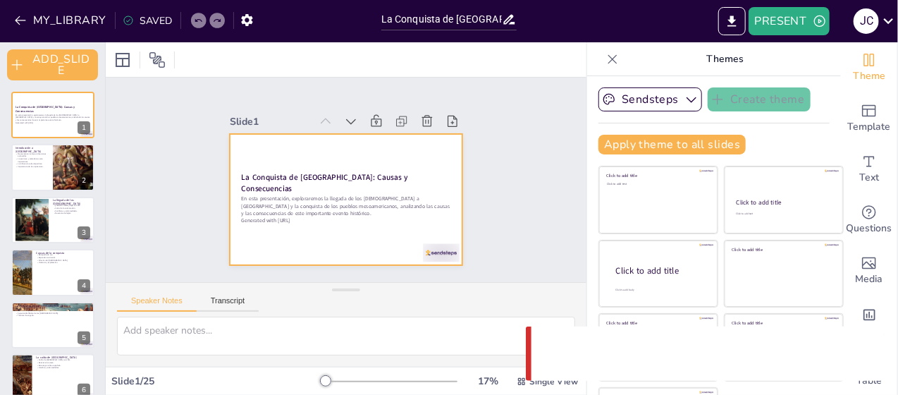
checkbox input "true"
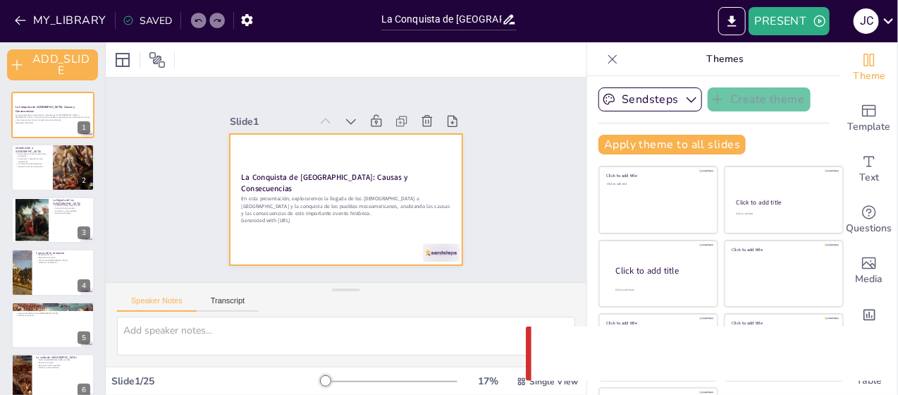
checkbox input "true"
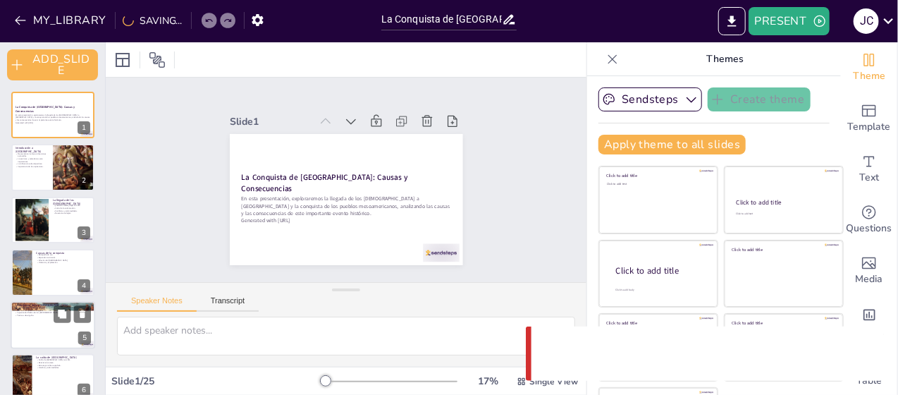
checkbox input "true"
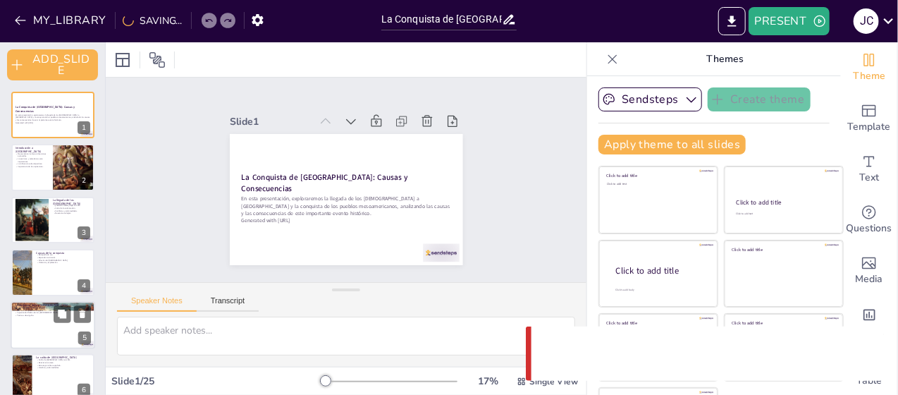
checkbox input "true"
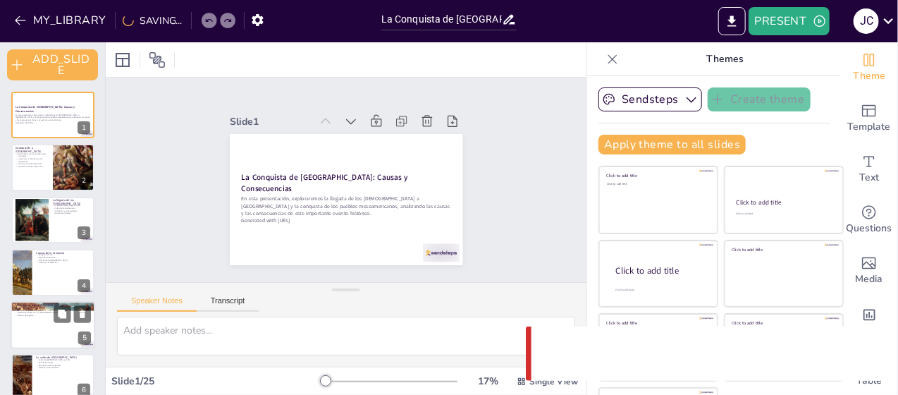
scroll to position [58, 0]
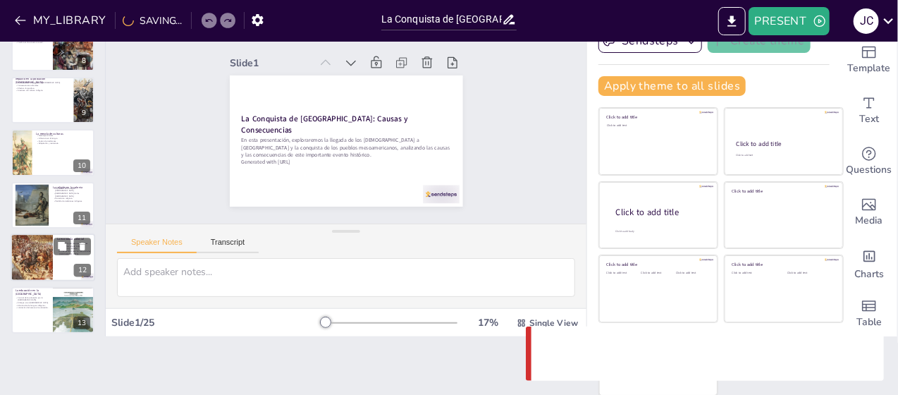
checkbox input "true"
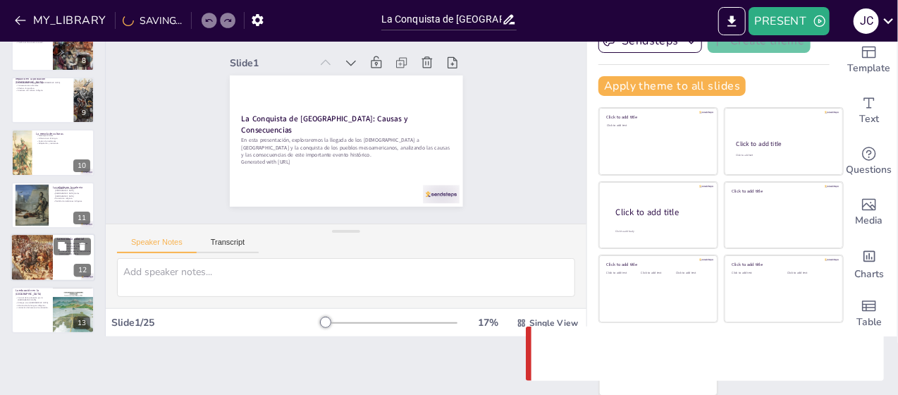
checkbox input "true"
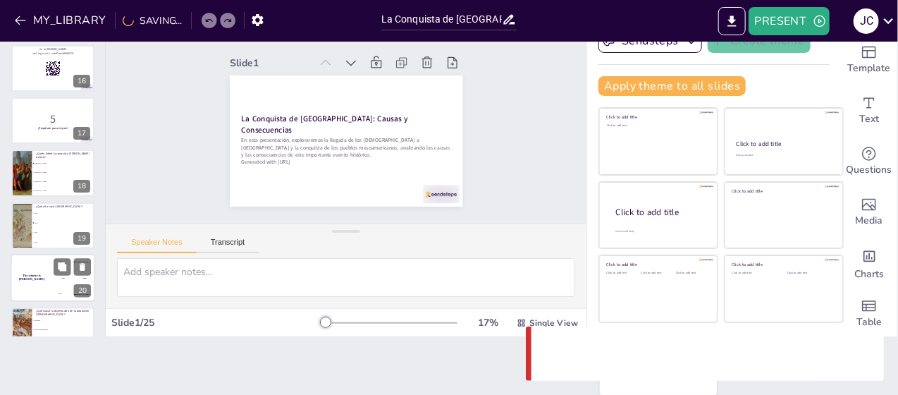
checkbox input "true"
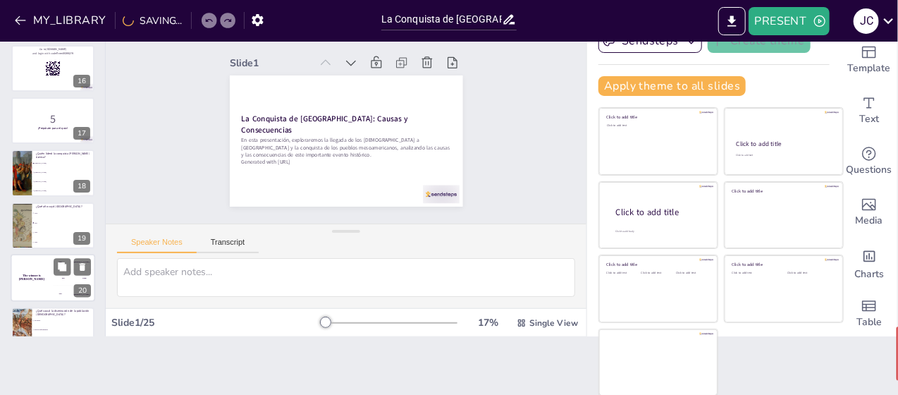
checkbox input "true"
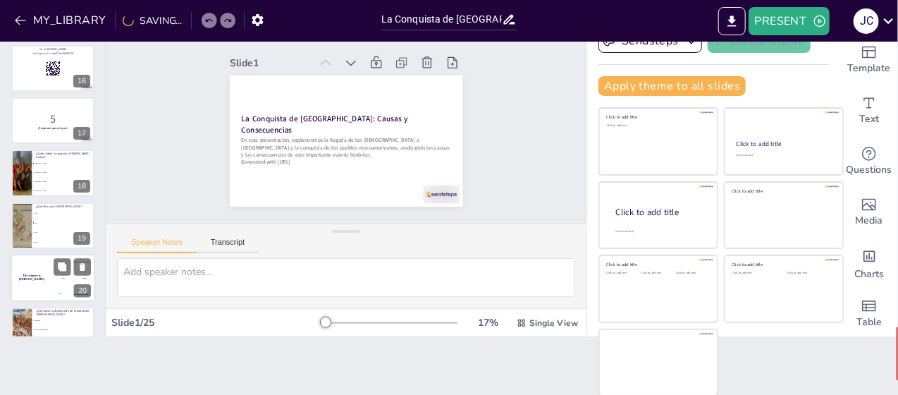
checkbox input "true"
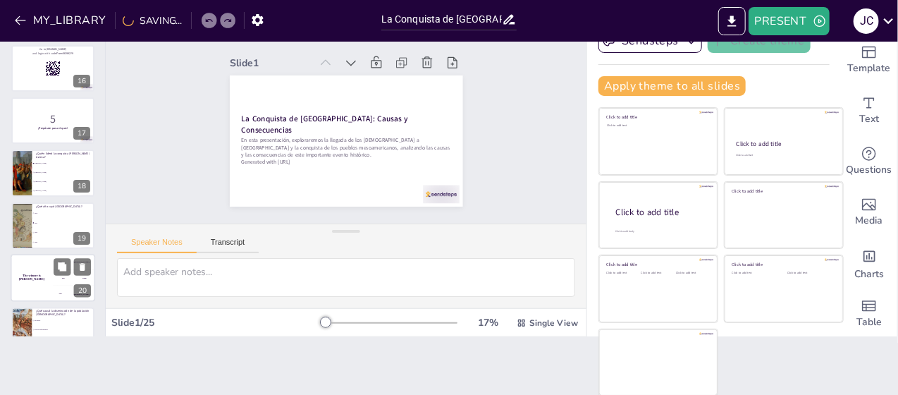
checkbox input "true"
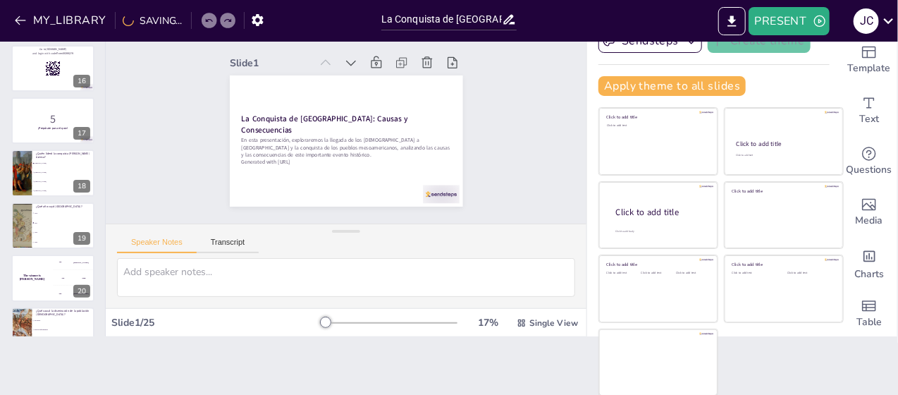
scroll to position [1012, 0]
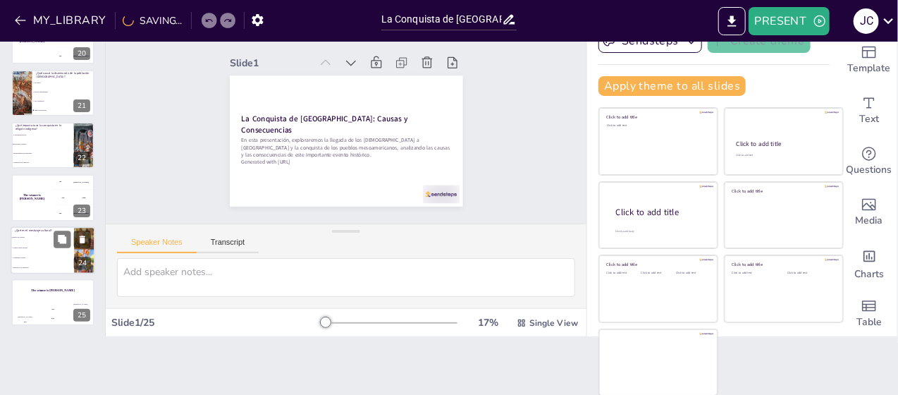
checkbox input "true"
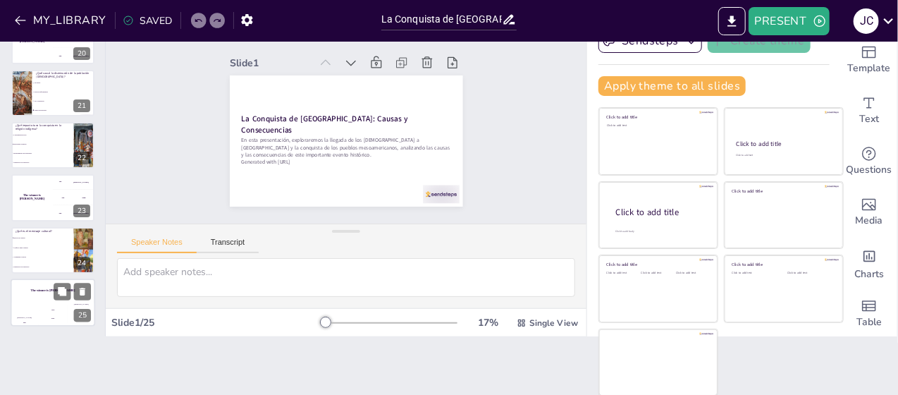
checkbox input "true"
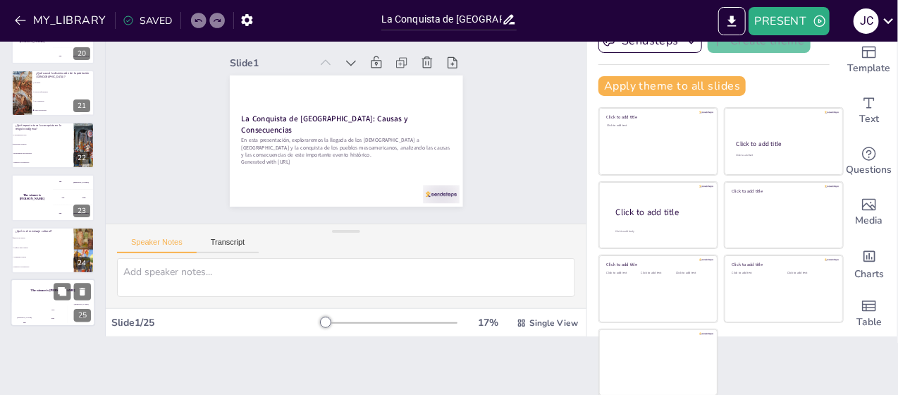
checkbox input "true"
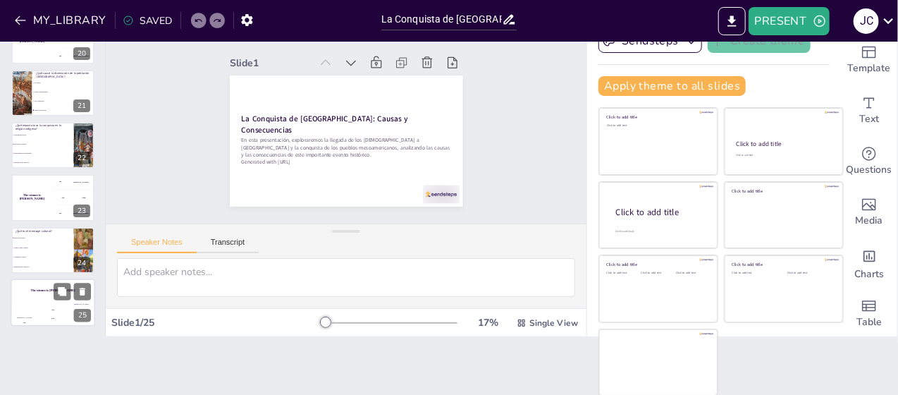
click at [39, 299] on div "The winner is Niels 🏆" at bounding box center [53, 290] width 85 height 24
checkbox input "true"
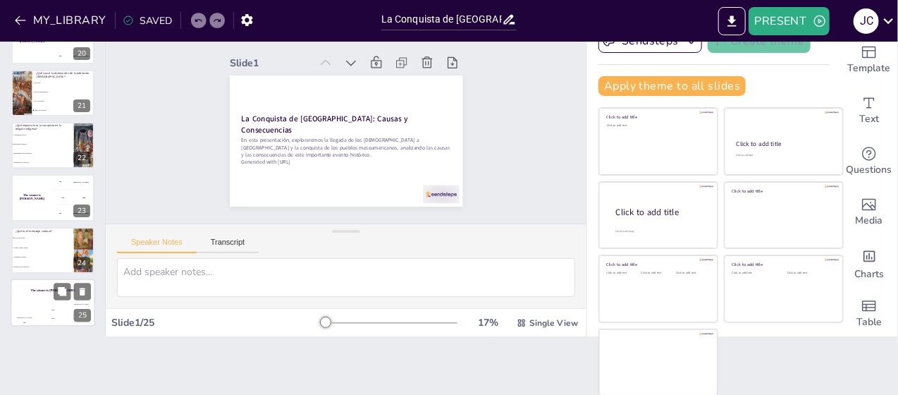
checkbox input "true"
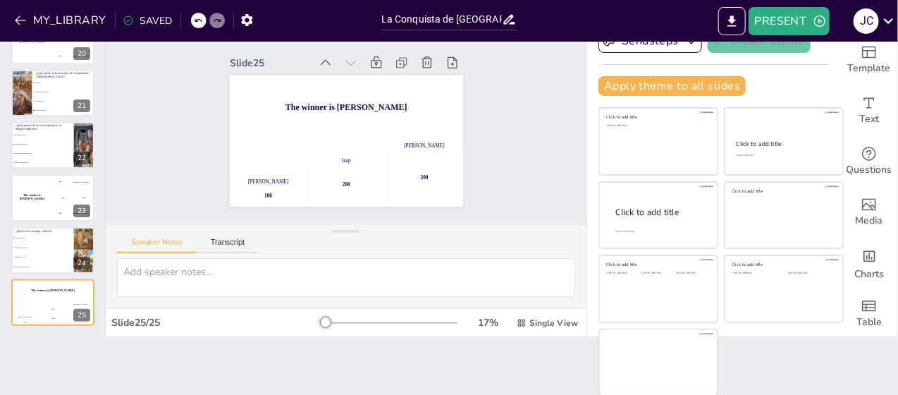
checkbox input "true"
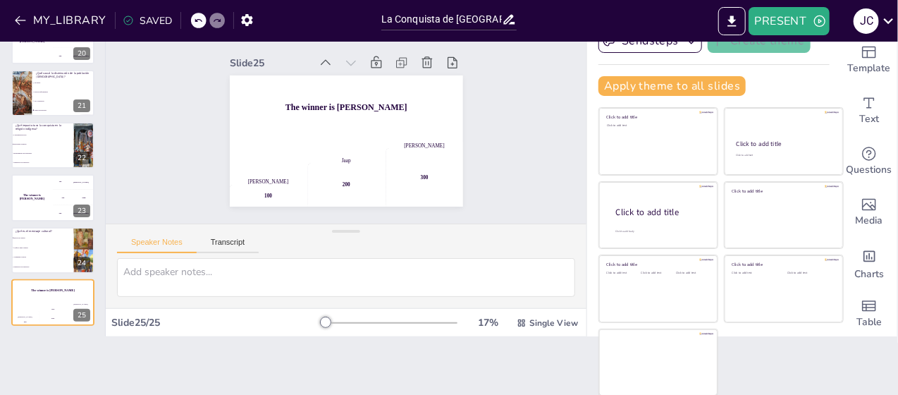
checkbox input "true"
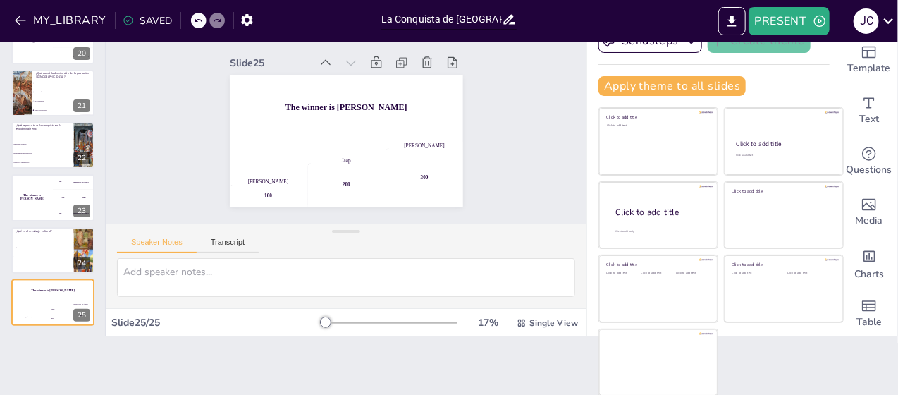
checkbox input "true"
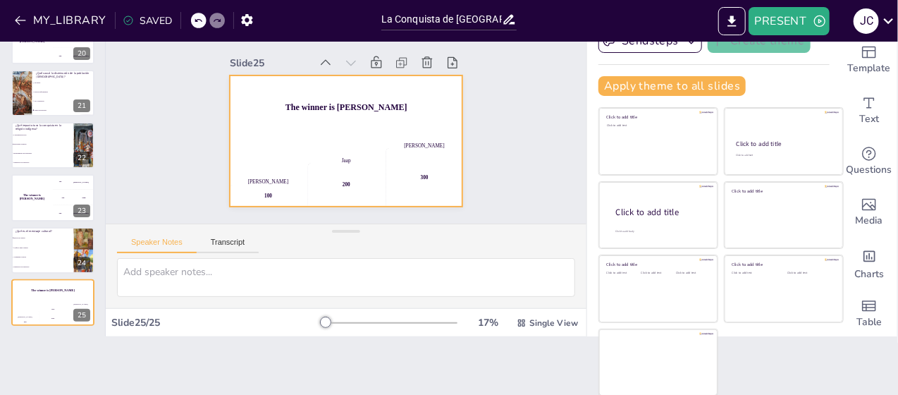
checkbox input "true"
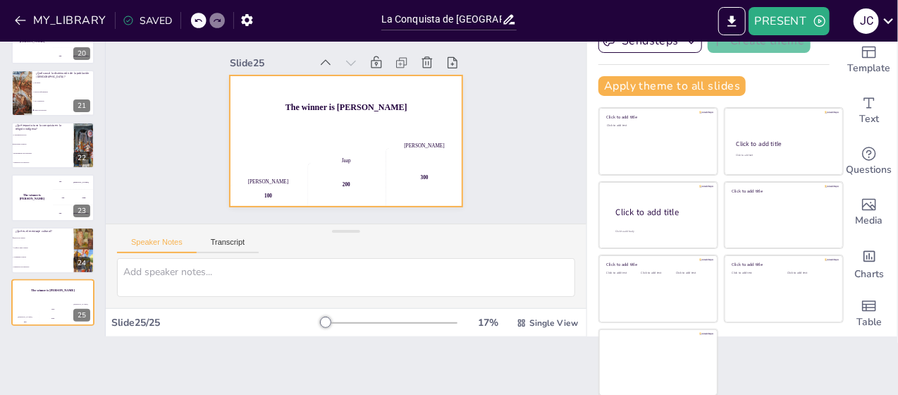
checkbox input "true"
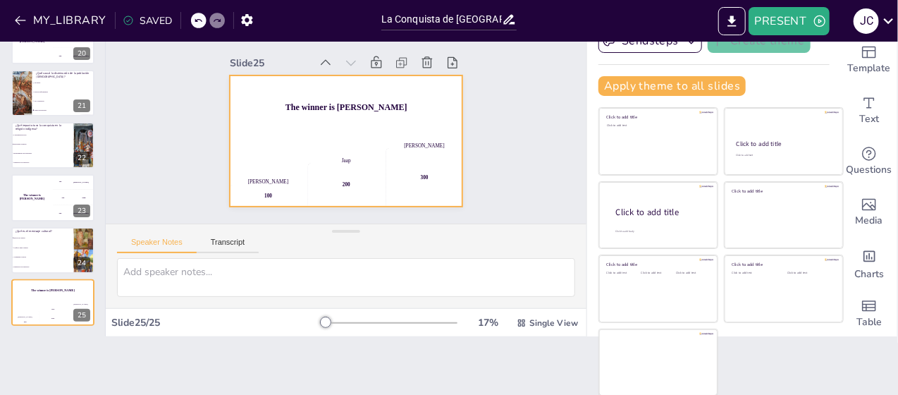
checkbox input "true"
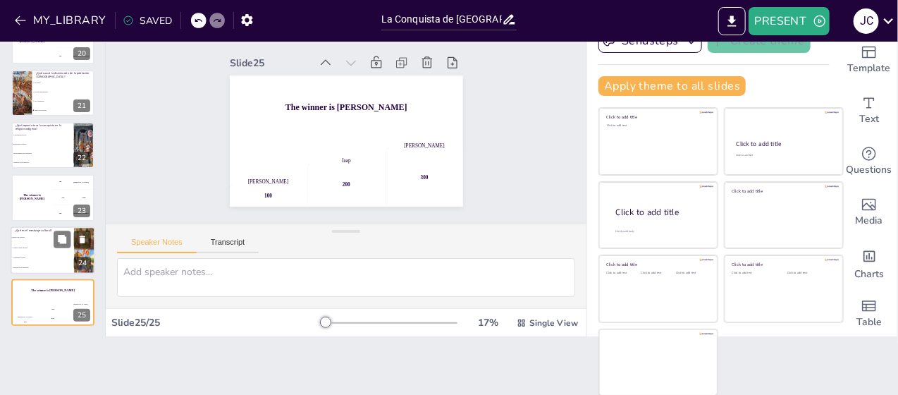
checkbox input "true"
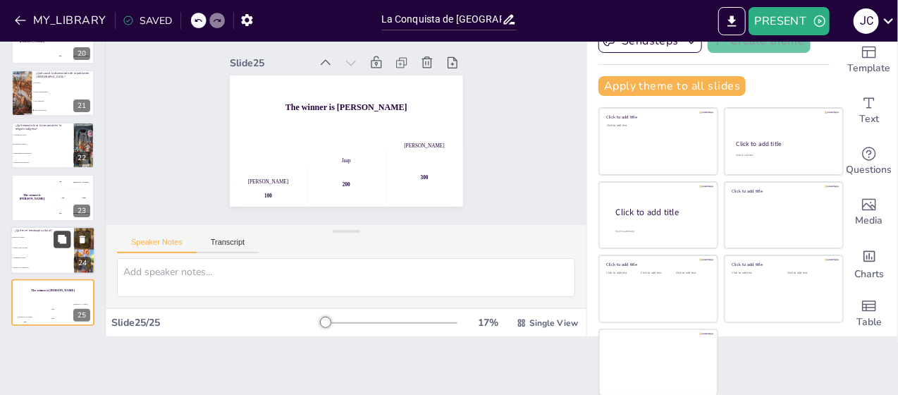
checkbox input "true"
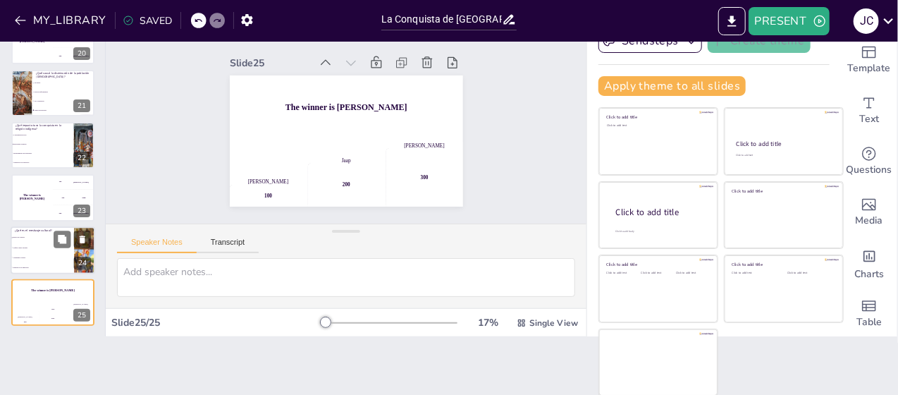
checkbox input "true"
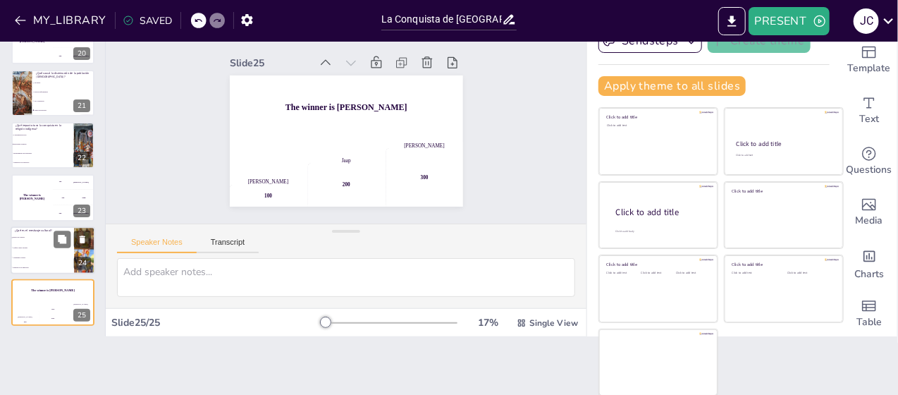
checkbox input "true"
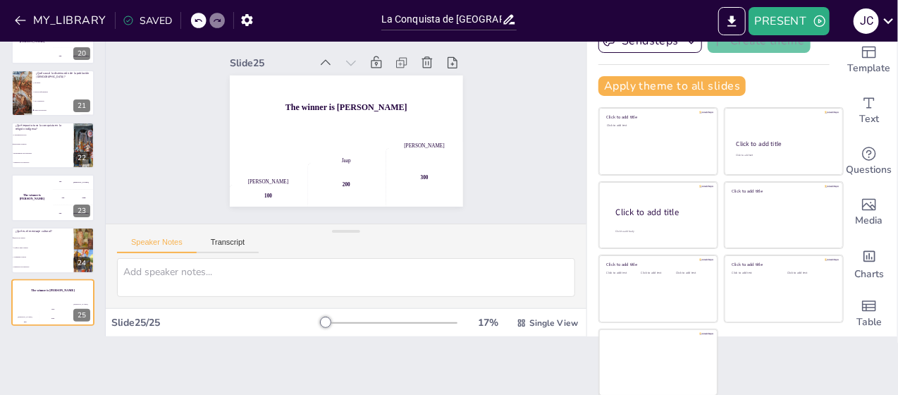
checkbox input "true"
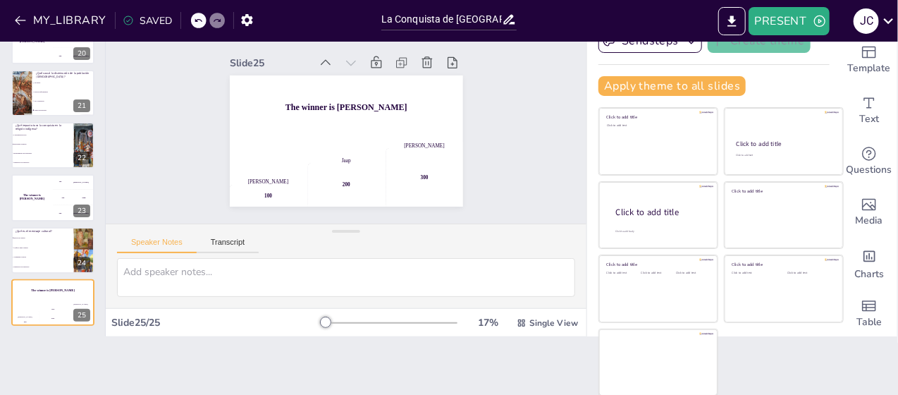
checkbox input "true"
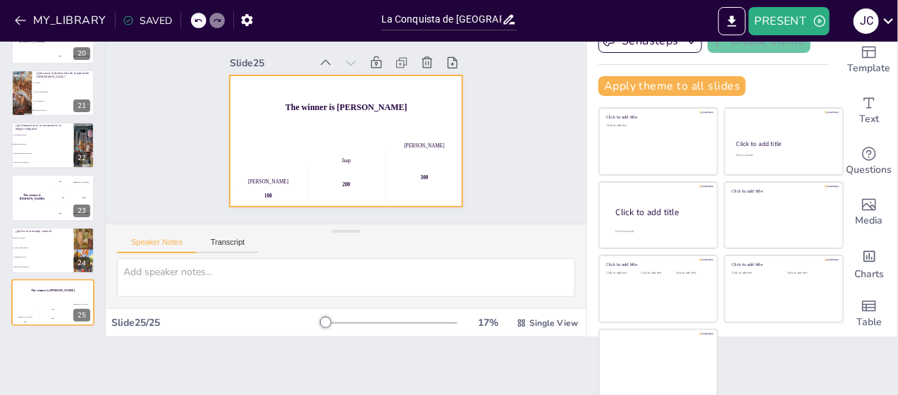
checkbox input "true"
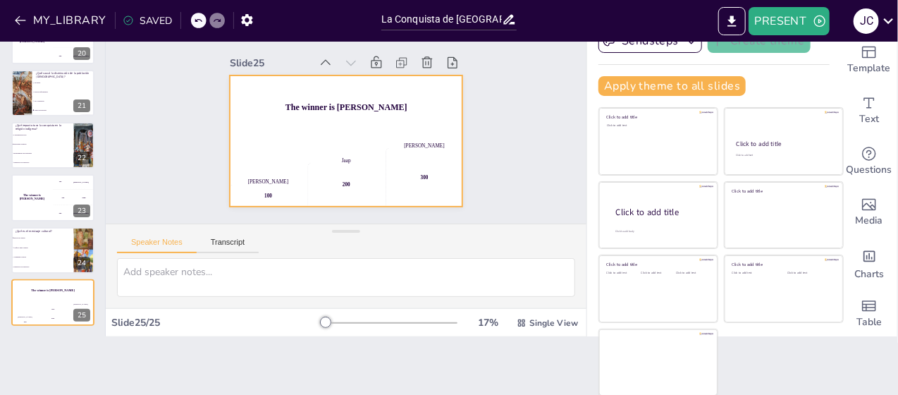
scroll to position [17, 0]
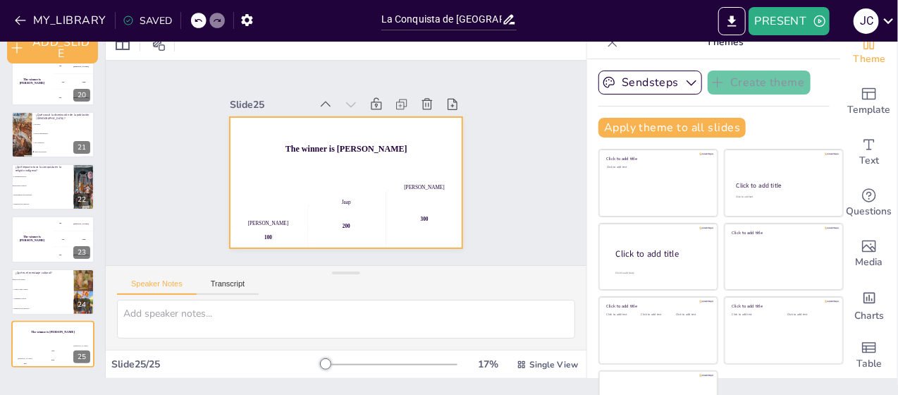
checkbox input "true"
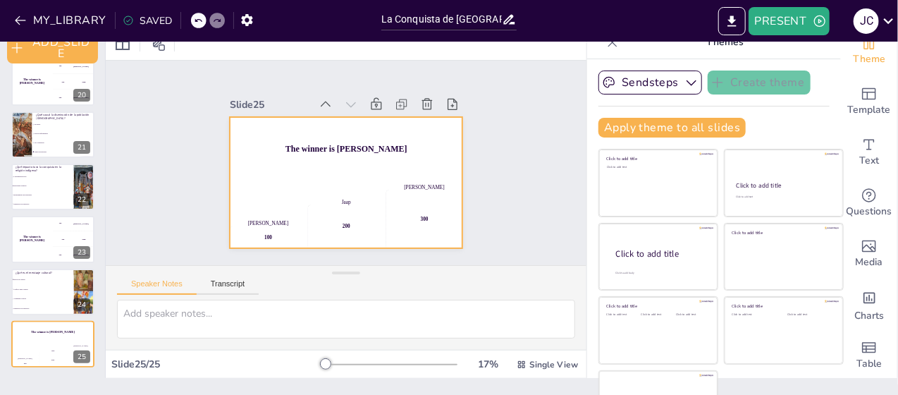
scroll to position [0, 0]
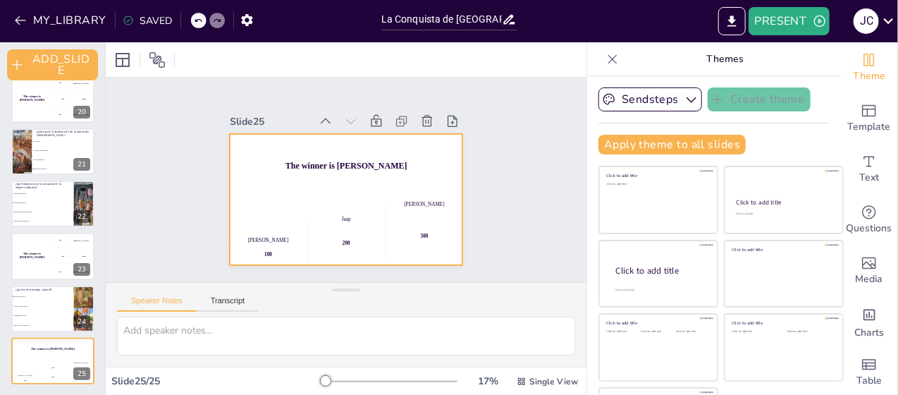
checkbox input "true"
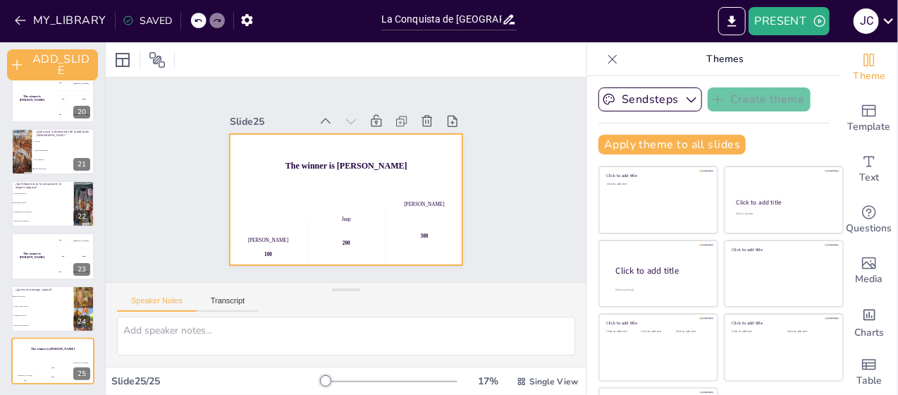
checkbox input "true"
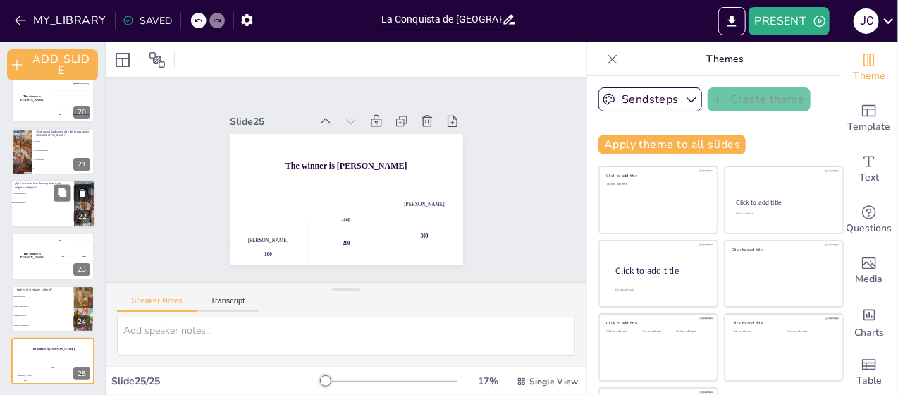
checkbox input "true"
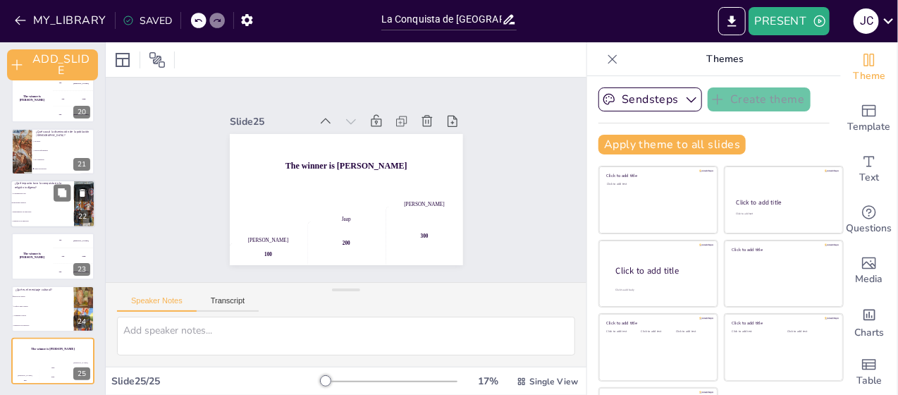
checkbox input "true"
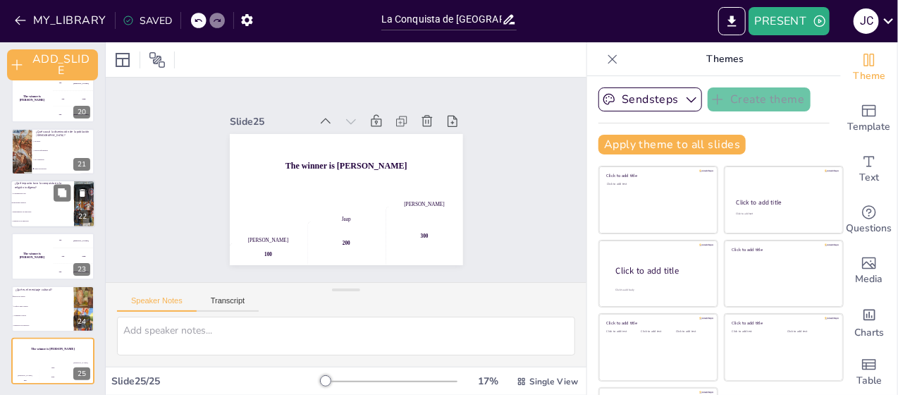
checkbox input "true"
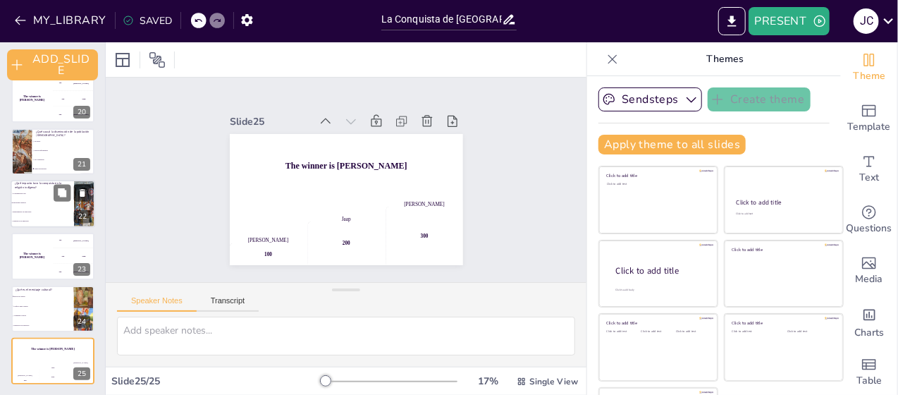
checkbox input "true"
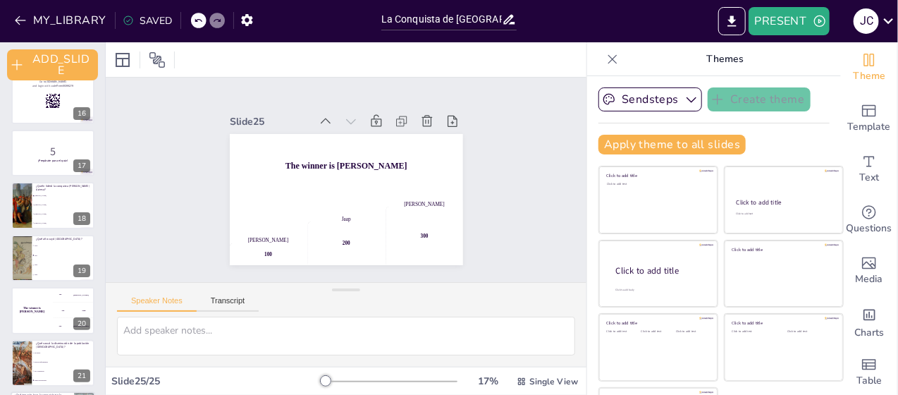
checkbox input "true"
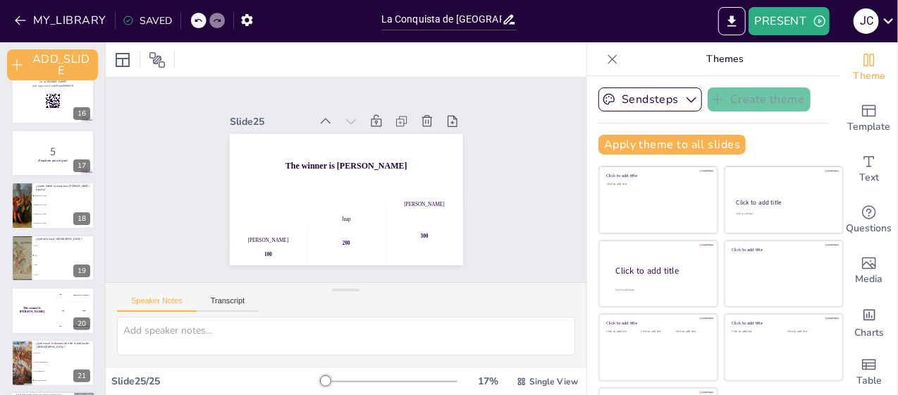
checkbox input "true"
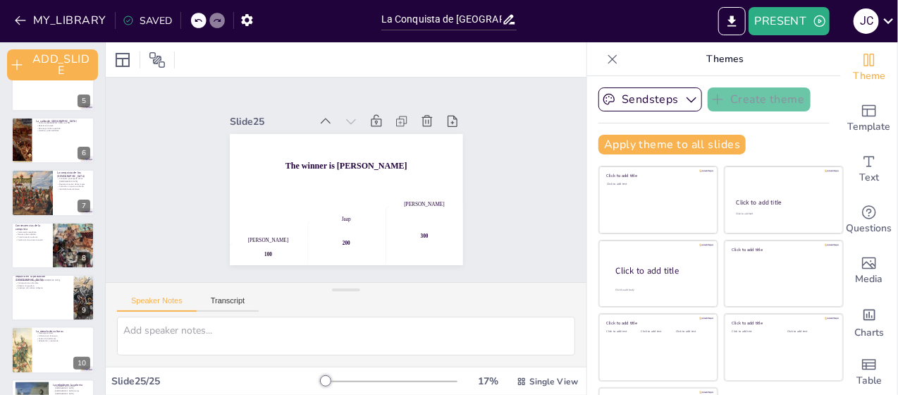
checkbox input "true"
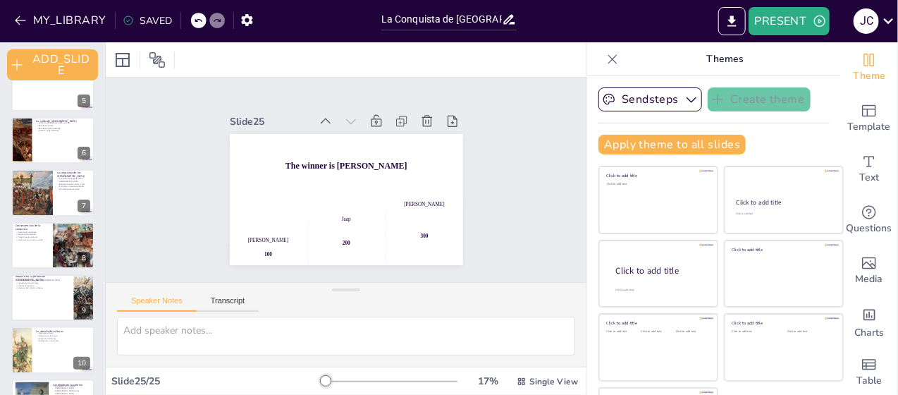
scroll to position [14, 0]
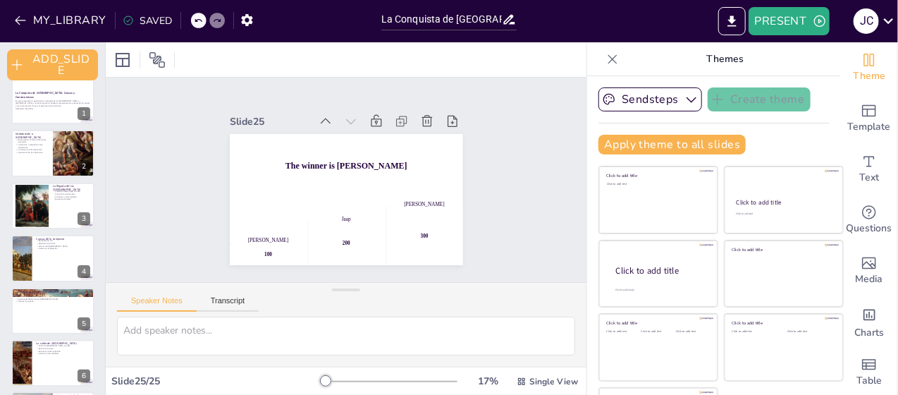
checkbox input "true"
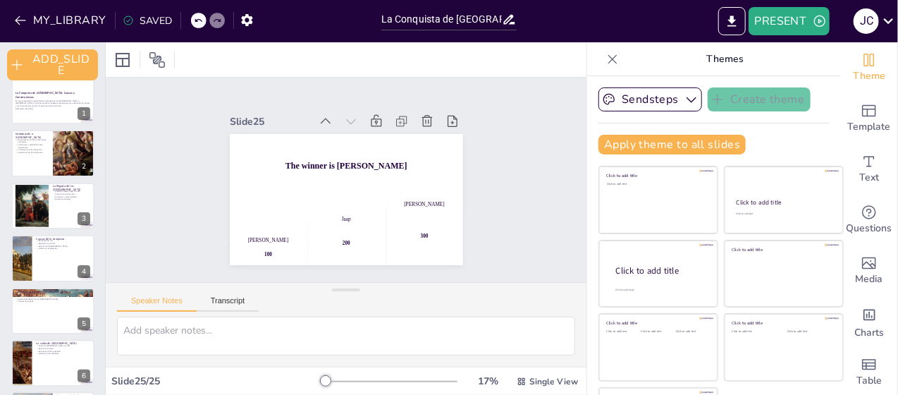
scroll to position [0, 0]
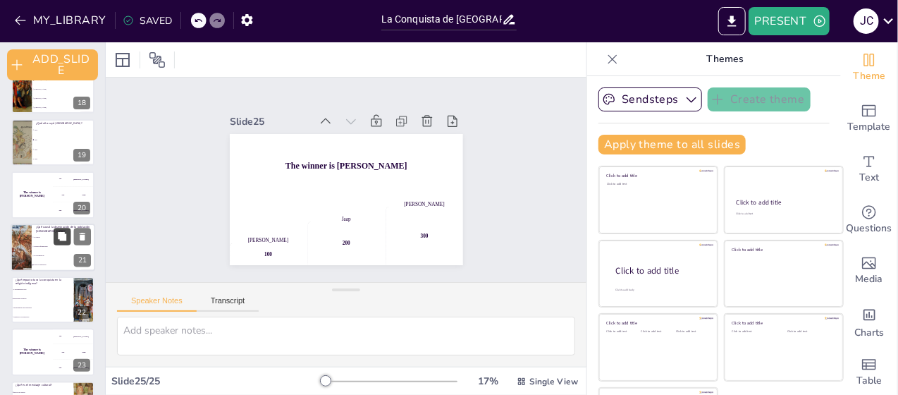
checkbox input "true"
